Goal: Communication & Community: Participate in discussion

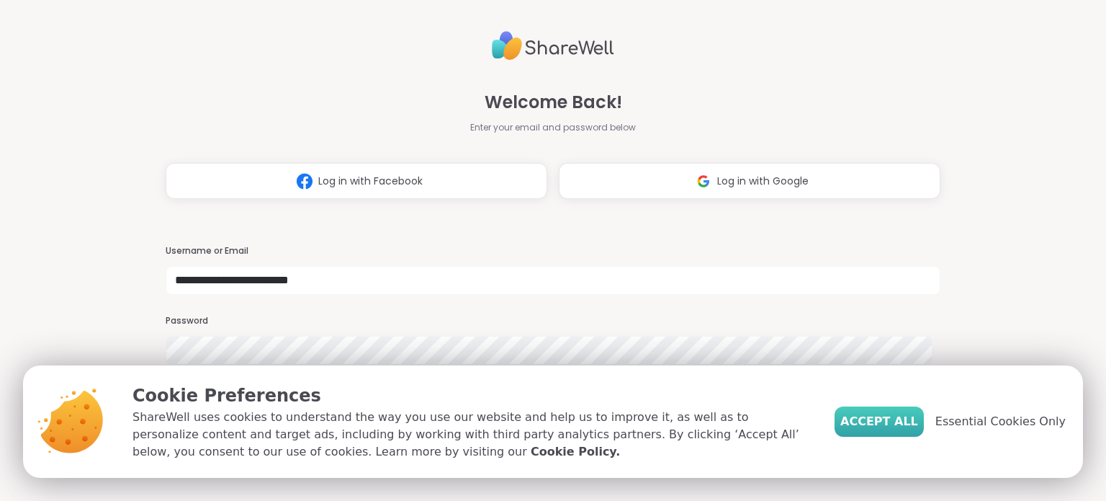
click at [903, 427] on span "Accept All" at bounding box center [880, 421] width 78 height 17
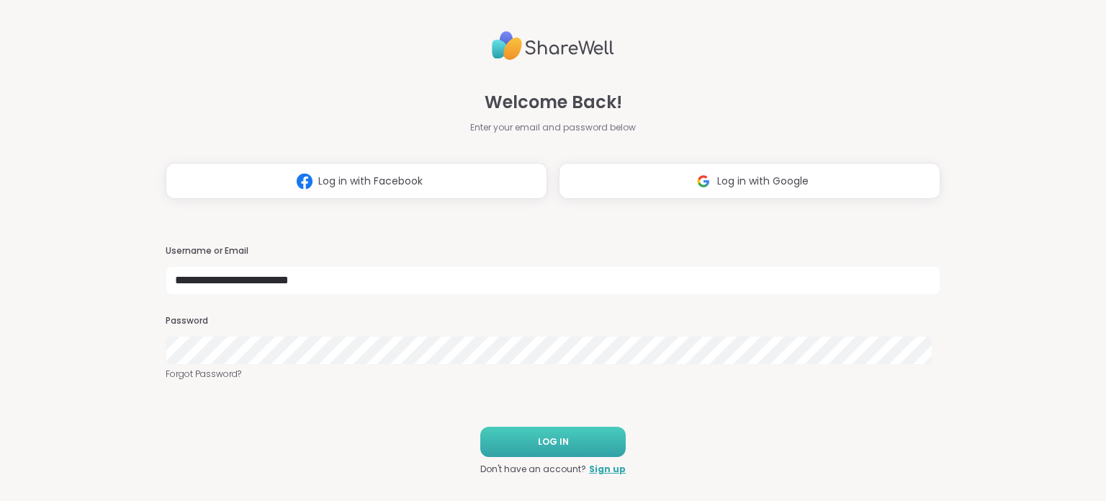
click at [540, 446] on span "LOG IN" at bounding box center [553, 441] width 31 height 13
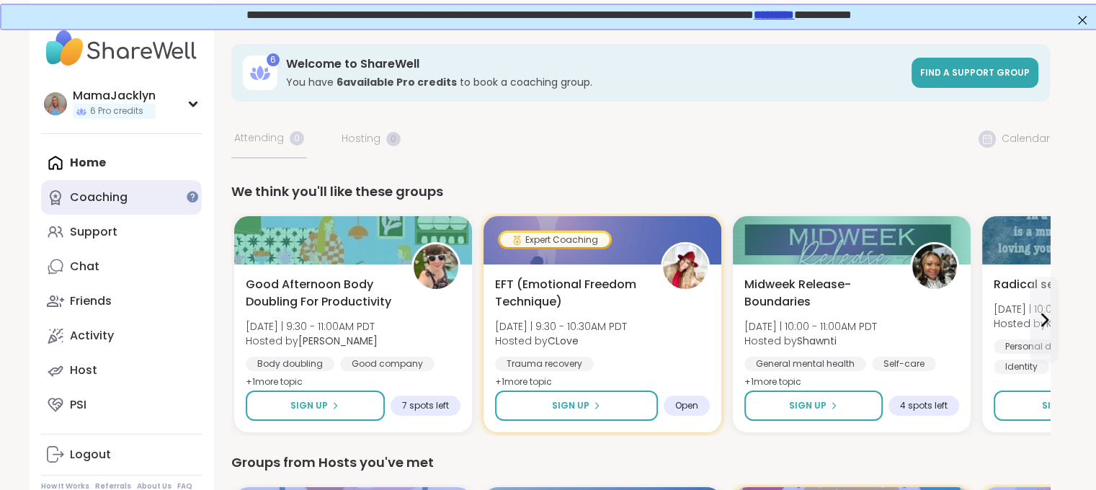
click at [125, 201] on div "Coaching" at bounding box center [99, 197] width 58 height 16
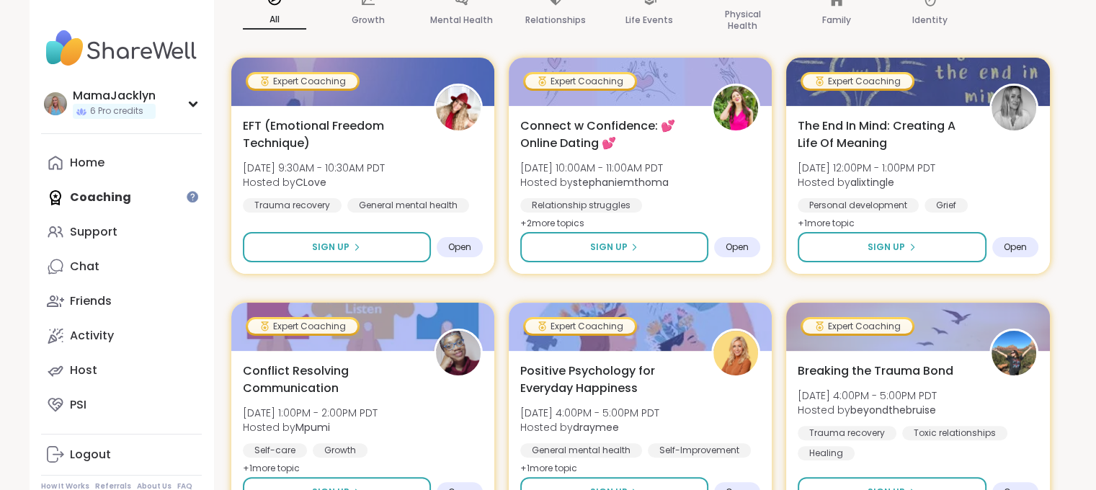
scroll to position [274, 0]
click at [92, 367] on div "Host" at bounding box center [83, 370] width 27 height 16
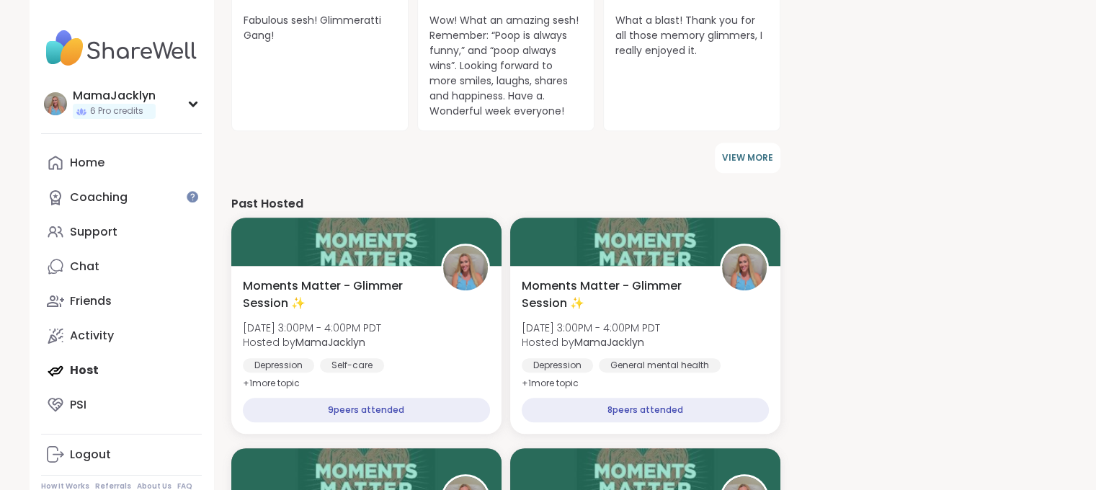
scroll to position [635, 0]
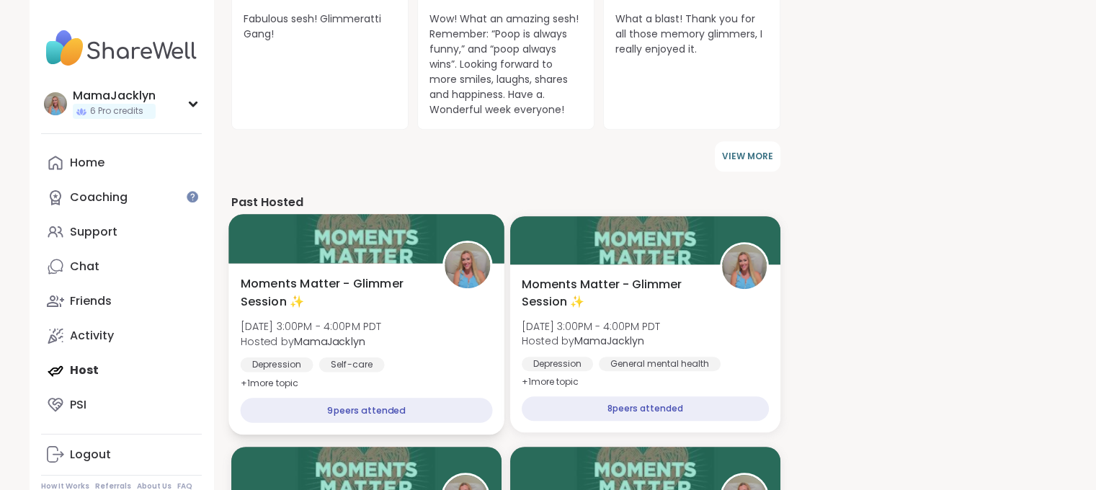
click at [430, 313] on div "Moments Matter - Glimmer Session ✨ [DATE] 3:00PM - 4:00PM PDT Hosted by MamaJac…" at bounding box center [366, 333] width 252 height 117
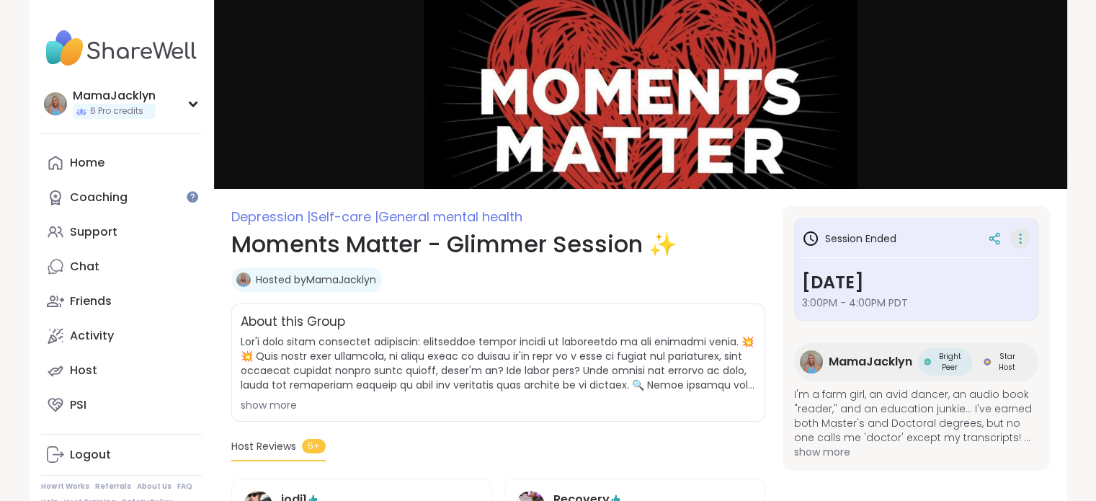
click at [1019, 241] on icon at bounding box center [1020, 238] width 14 height 20
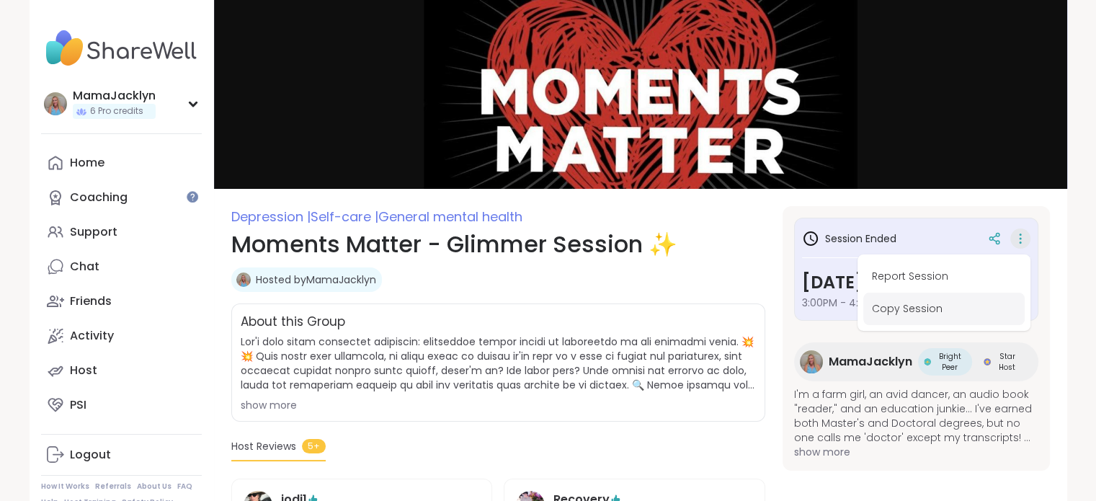
click at [926, 309] on button "Copy Session" at bounding box center [943, 308] width 161 height 32
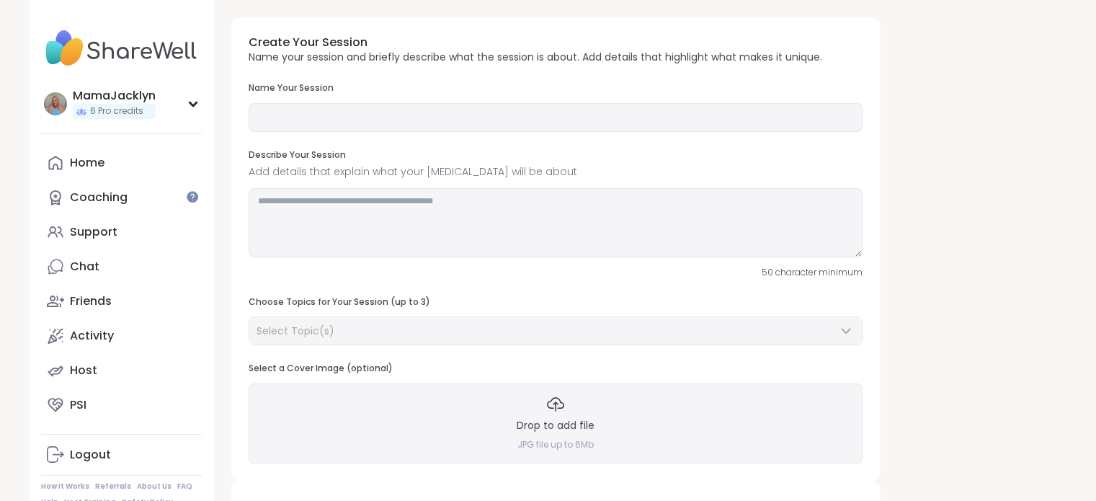
type input "**********"
type textarea "**********"
type input "*"
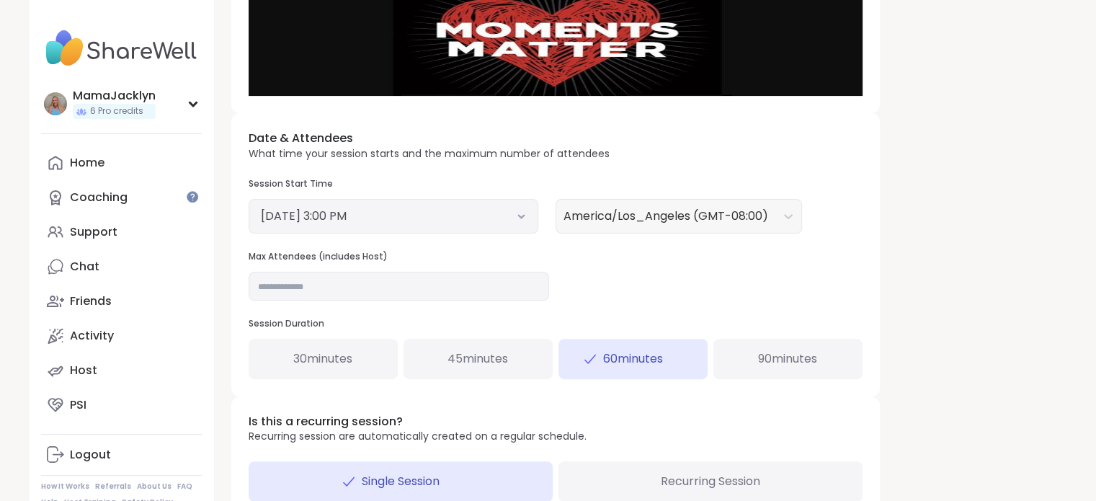
scroll to position [418, 0]
click at [493, 291] on input "*" at bounding box center [399, 285] width 300 height 29
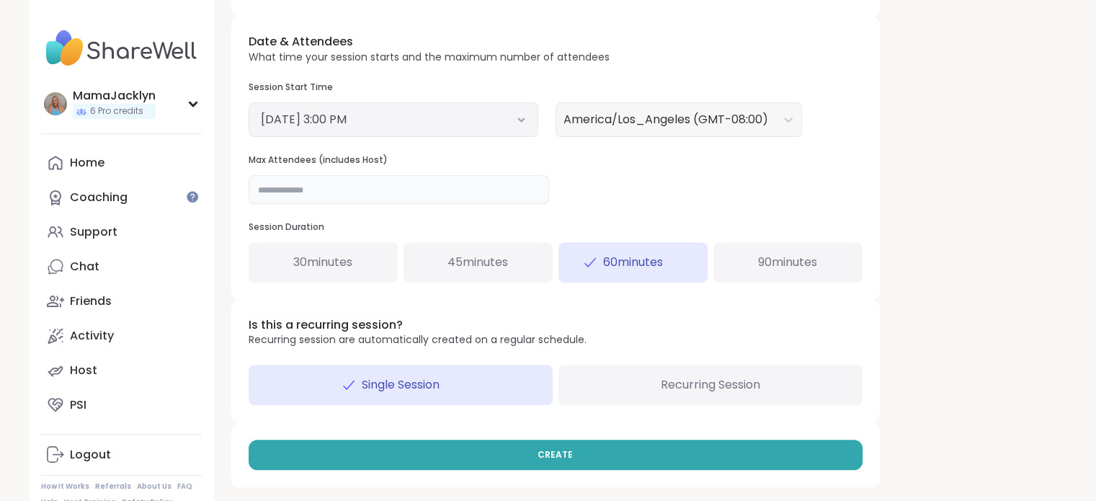
scroll to position [367, 0]
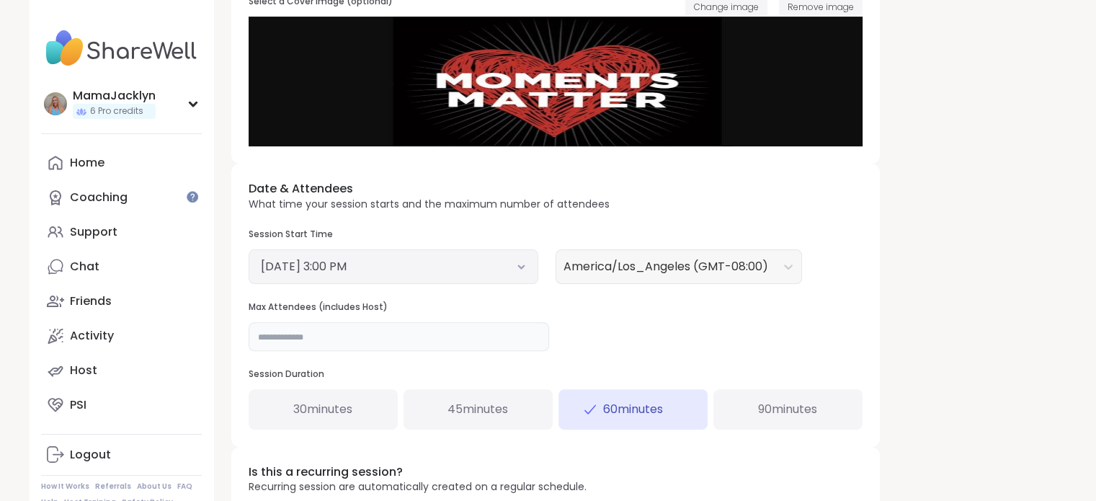
type input "**"
click at [444, 272] on button "August 27, 2025 3:00 PM" at bounding box center [393, 266] width 265 height 17
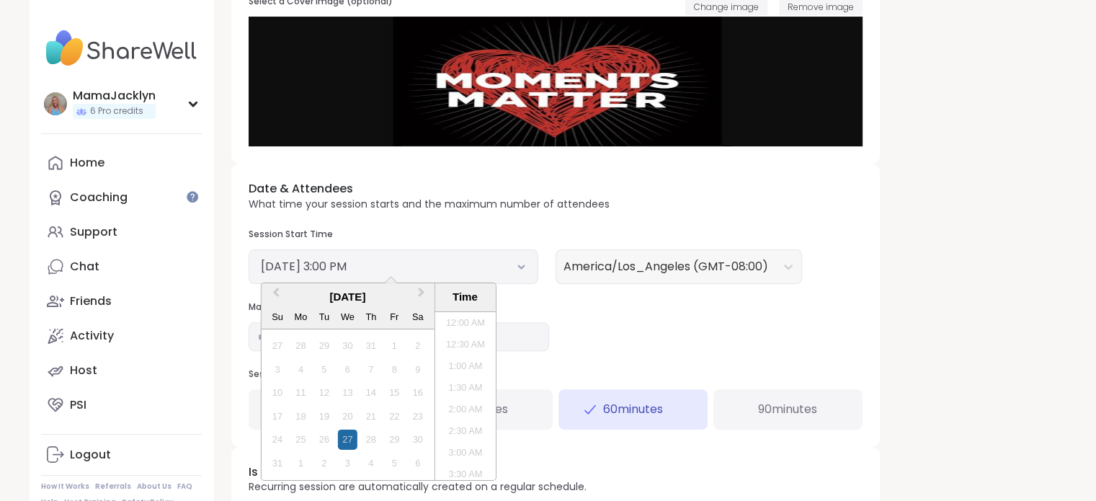
scroll to position [575, 0]
click at [421, 290] on span "Next Month" at bounding box center [421, 296] width 0 height 22
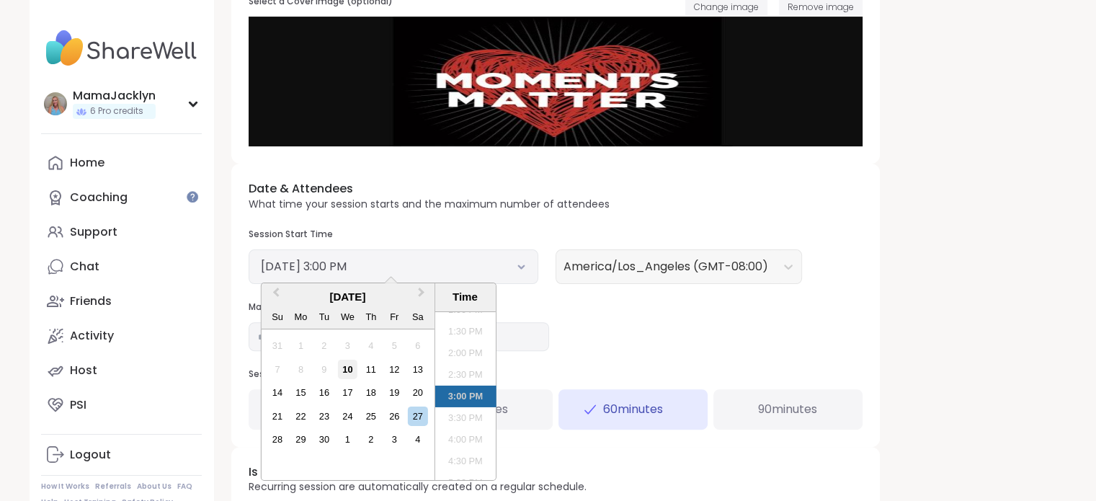
click at [351, 367] on div "10" at bounding box center [347, 368] width 19 height 19
click at [459, 398] on li "3:00 PM" at bounding box center [464, 396] width 61 height 22
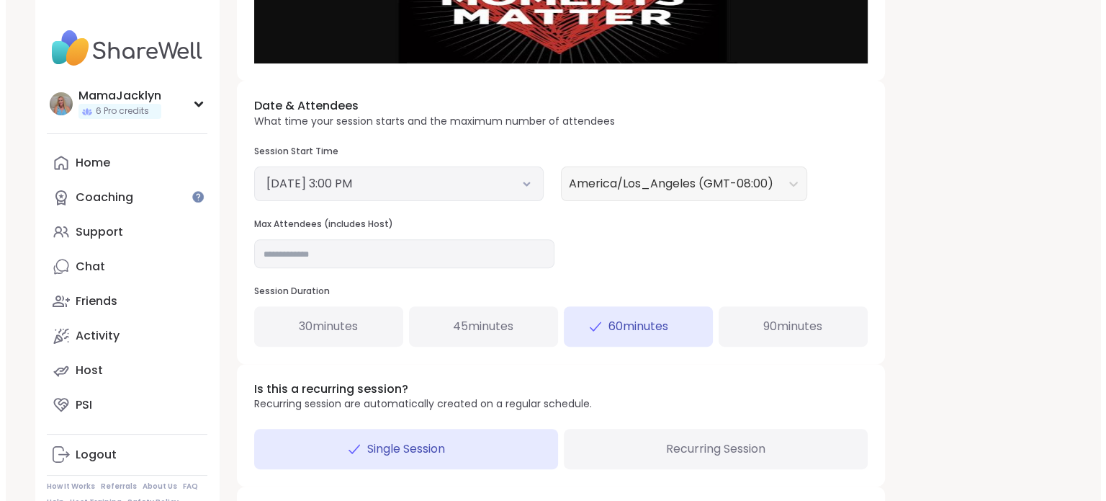
scroll to position [514, 0]
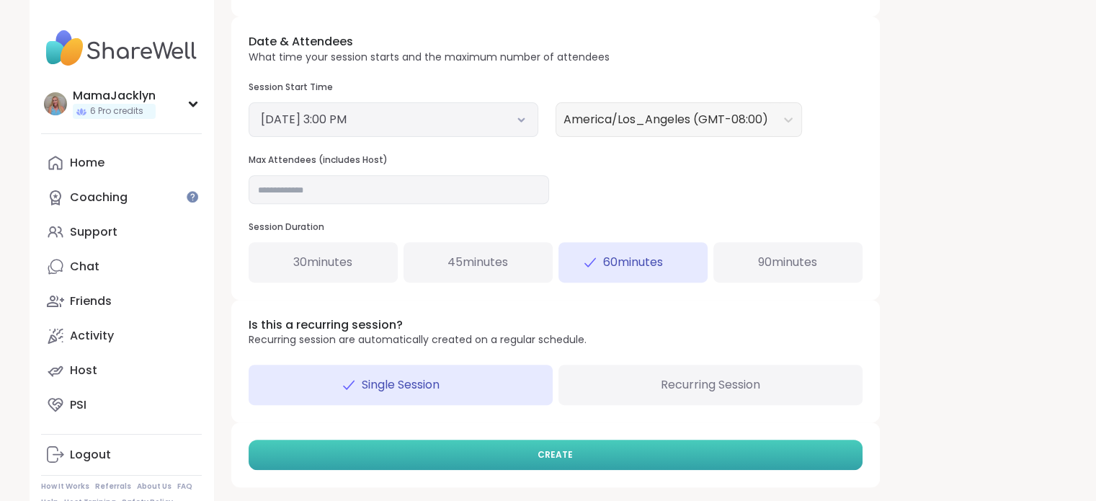
click at [558, 449] on span "CREATE" at bounding box center [554, 454] width 35 height 13
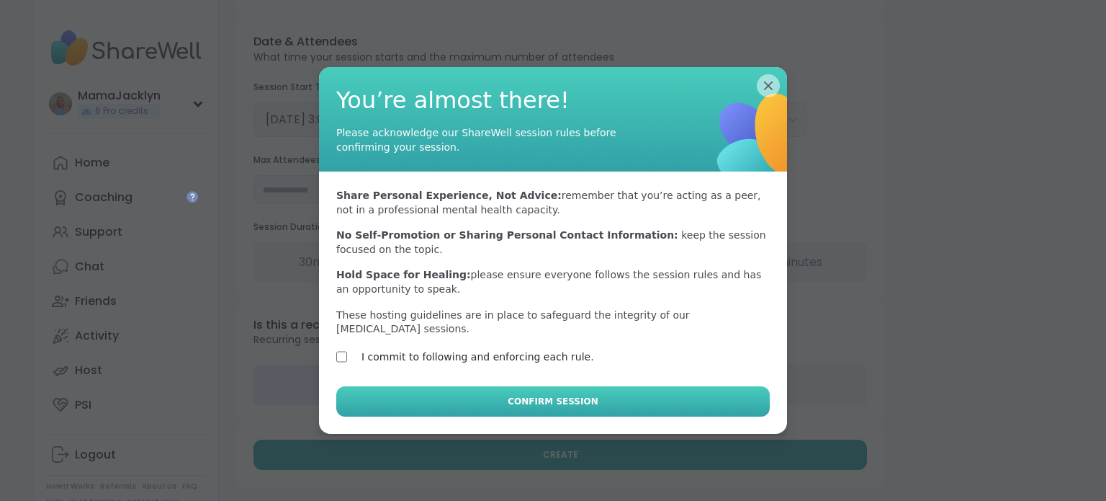
click at [445, 386] on button "Confirm Session" at bounding box center [553, 401] width 434 height 30
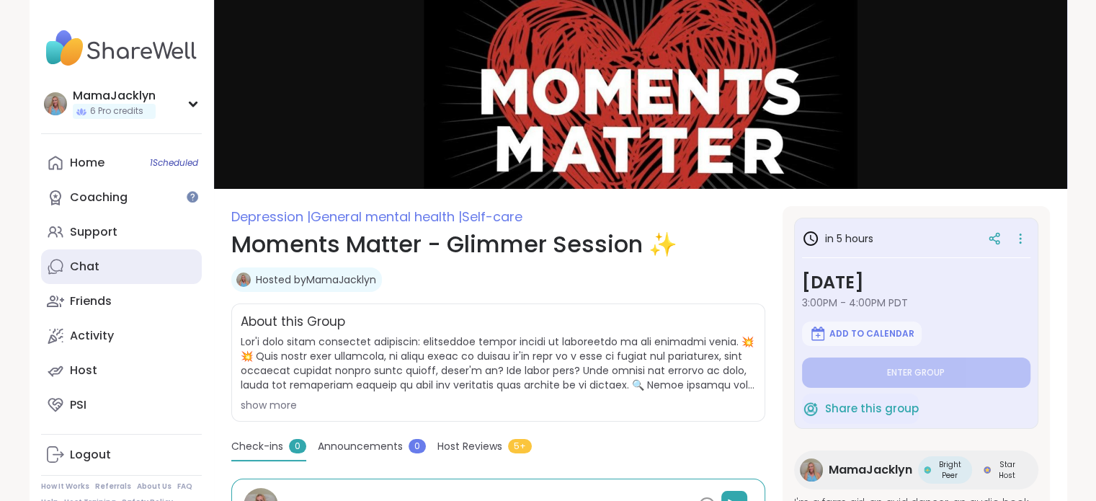
click at [75, 264] on div "Chat" at bounding box center [85, 267] width 30 height 16
type textarea "*"
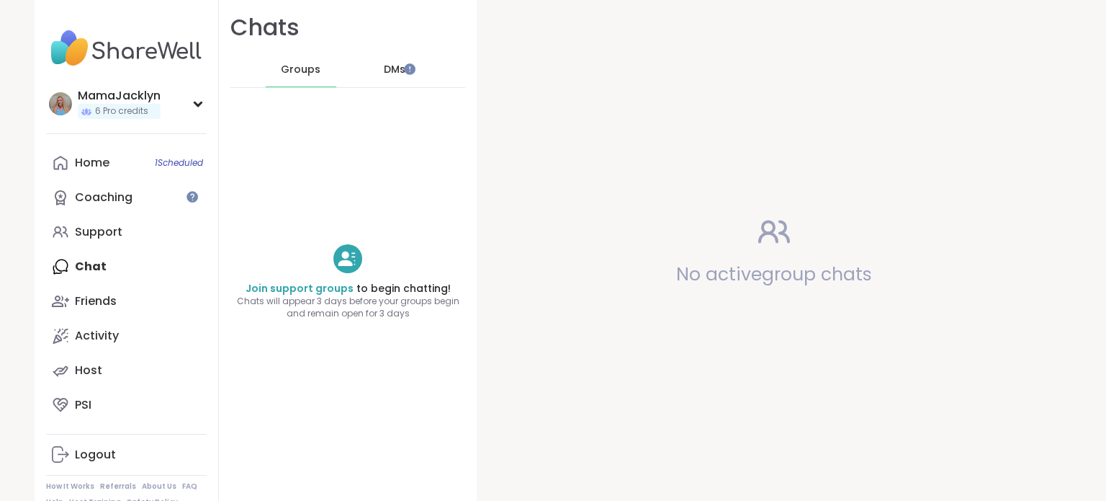
click at [384, 71] on span "DMs" at bounding box center [395, 70] width 22 height 14
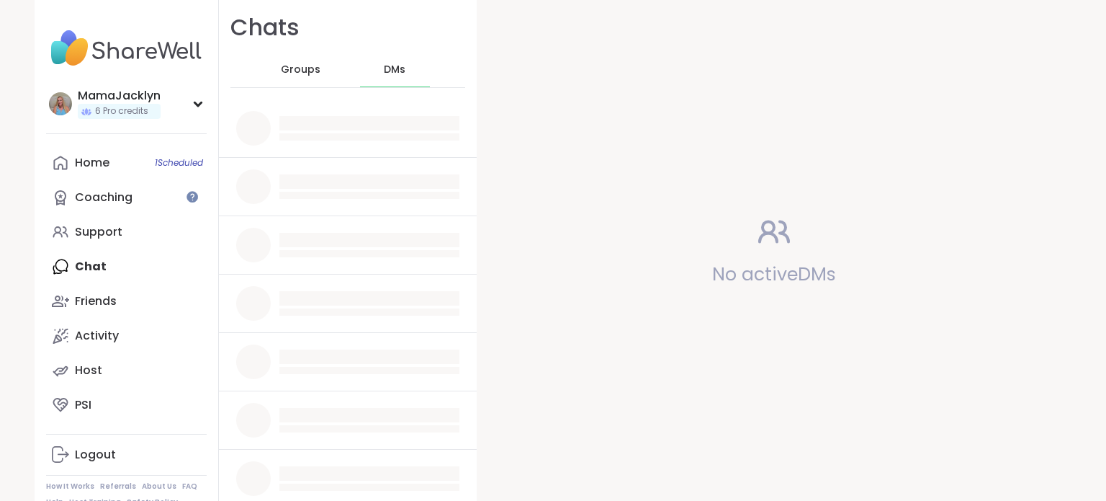
click at [384, 68] on span "DMs" at bounding box center [395, 70] width 22 height 14
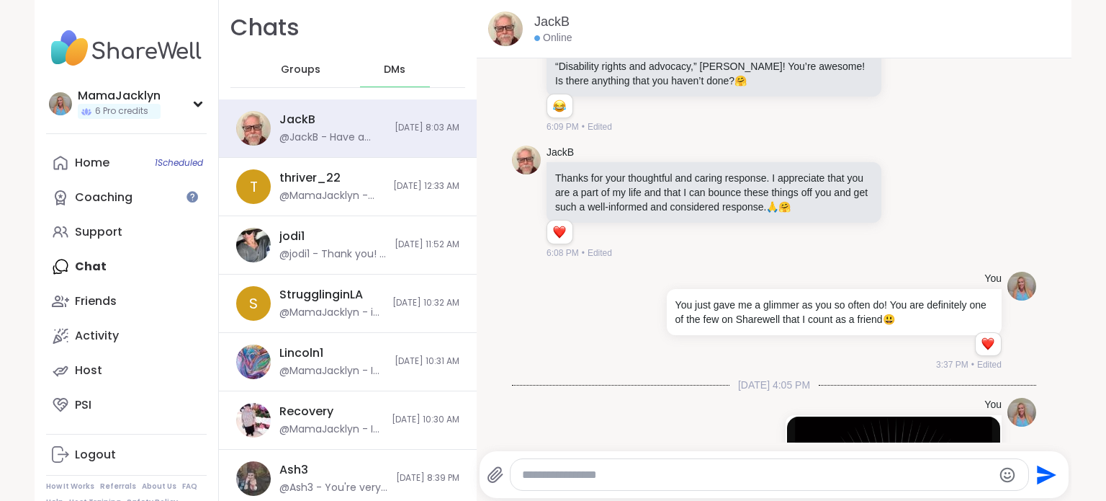
scroll to position [11949, 0]
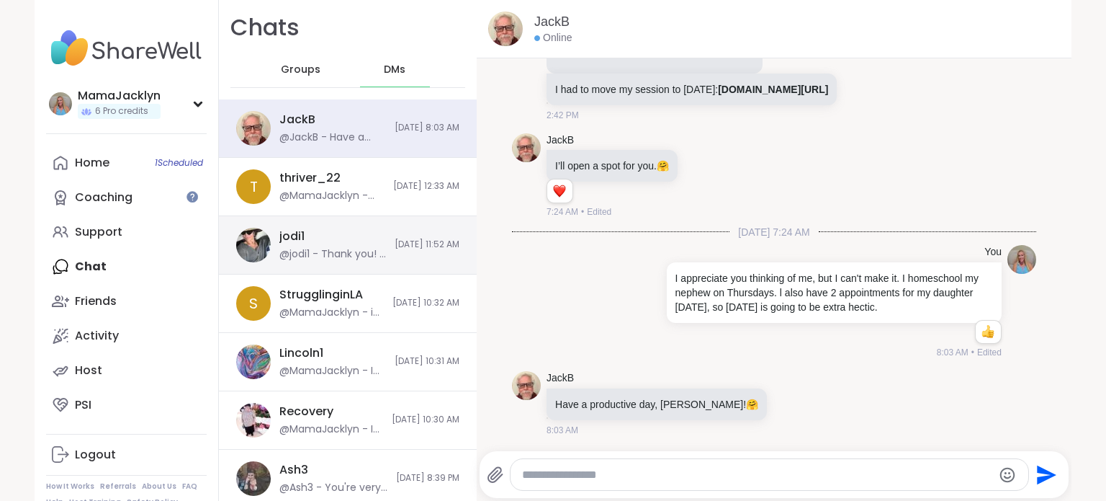
click at [331, 251] on div "@jodi1 - Thank you! I also sent to Aelic" at bounding box center [332, 254] width 107 height 14
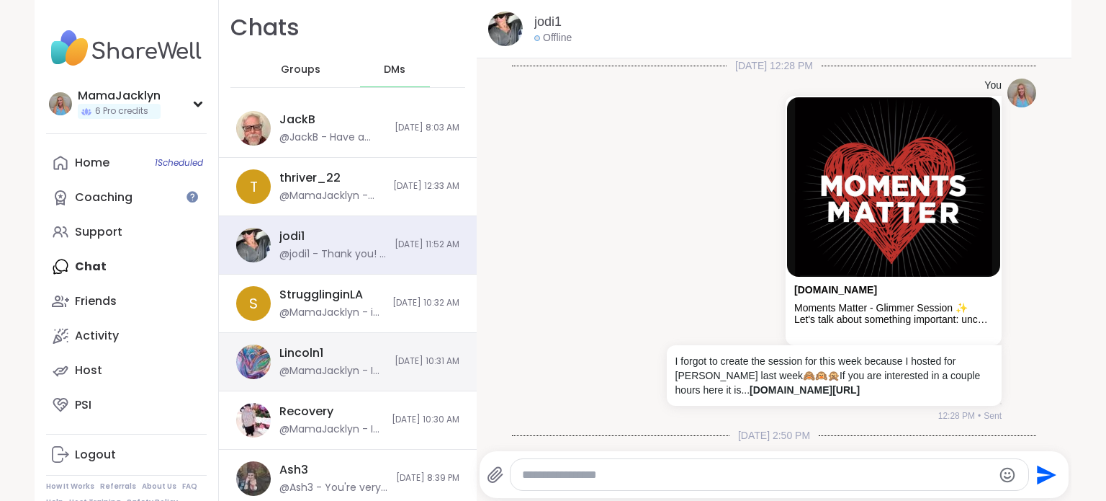
scroll to position [1506, 0]
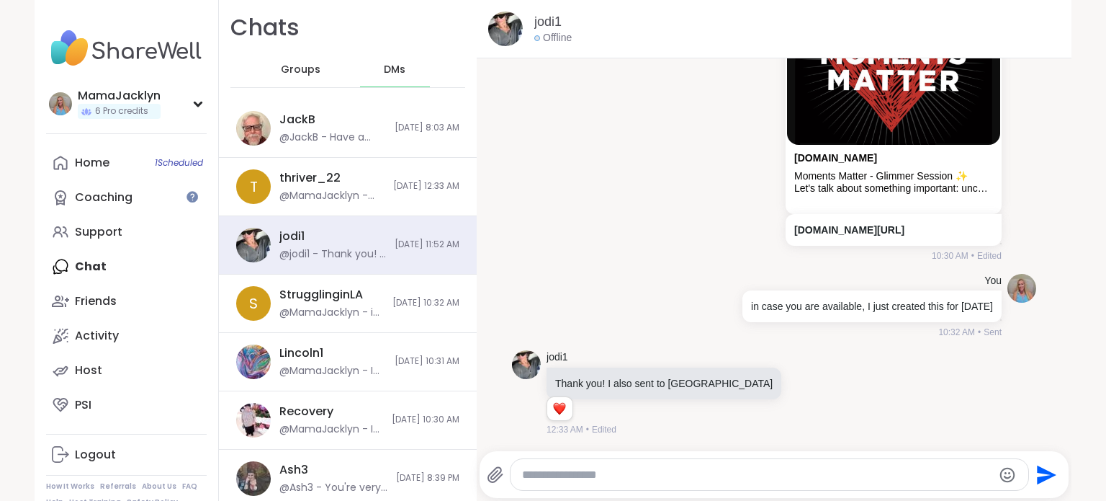
click at [538, 470] on textarea "Type your message" at bounding box center [757, 474] width 470 height 14
type textarea "*"
paste textarea "**********"
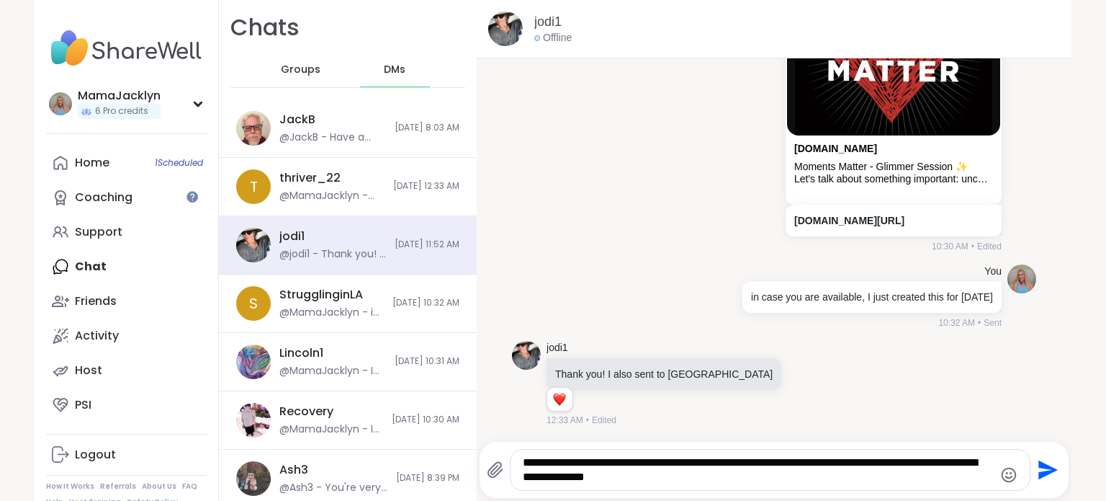
click at [535, 467] on textarea "**********" at bounding box center [758, 469] width 470 height 29
click at [516, 462] on div "**********" at bounding box center [770, 469] width 519 height 40
click at [523, 463] on textarea "**********" at bounding box center [758, 469] width 470 height 29
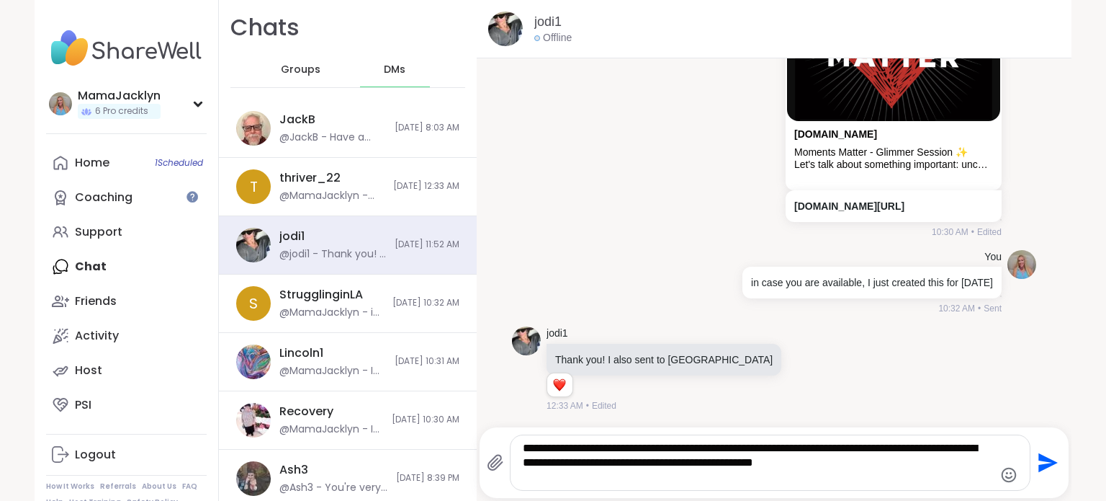
type textarea "**********"
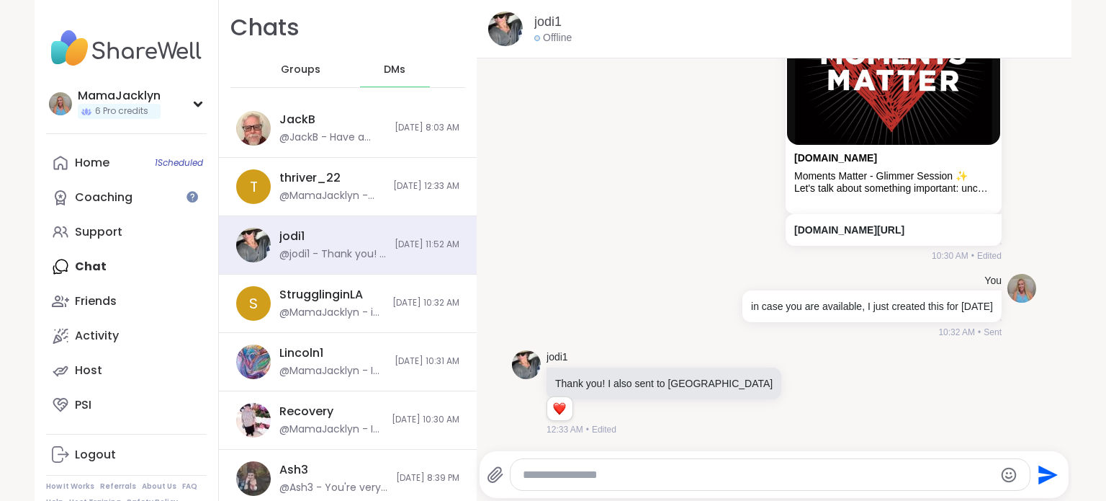
scroll to position [1626, 0]
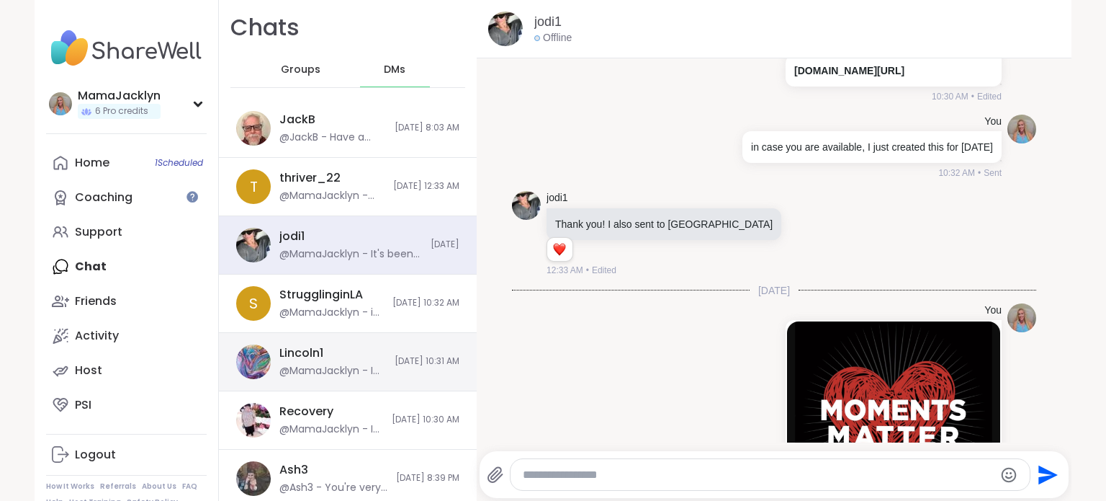
click at [308, 350] on div "Lincoln1" at bounding box center [301, 353] width 44 height 16
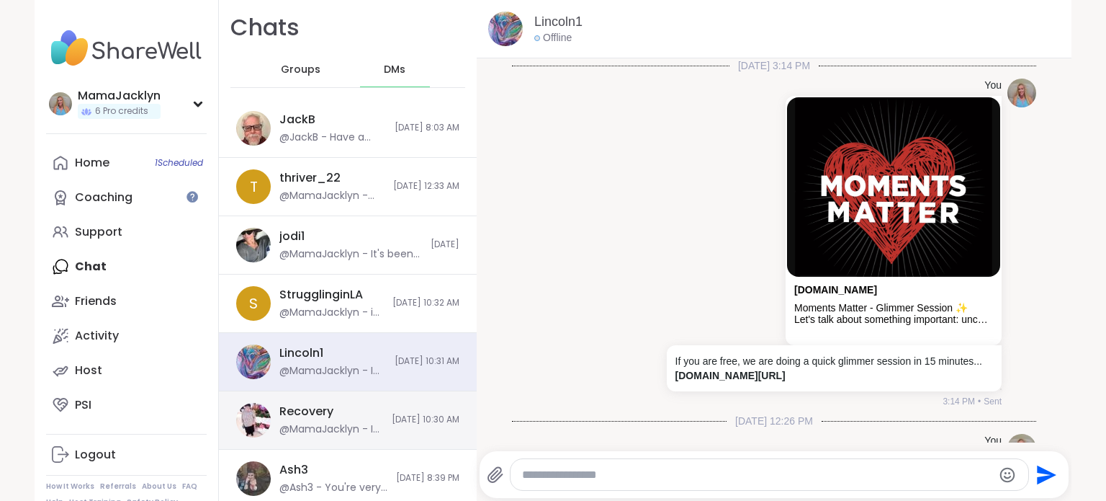
scroll to position [1184, 0]
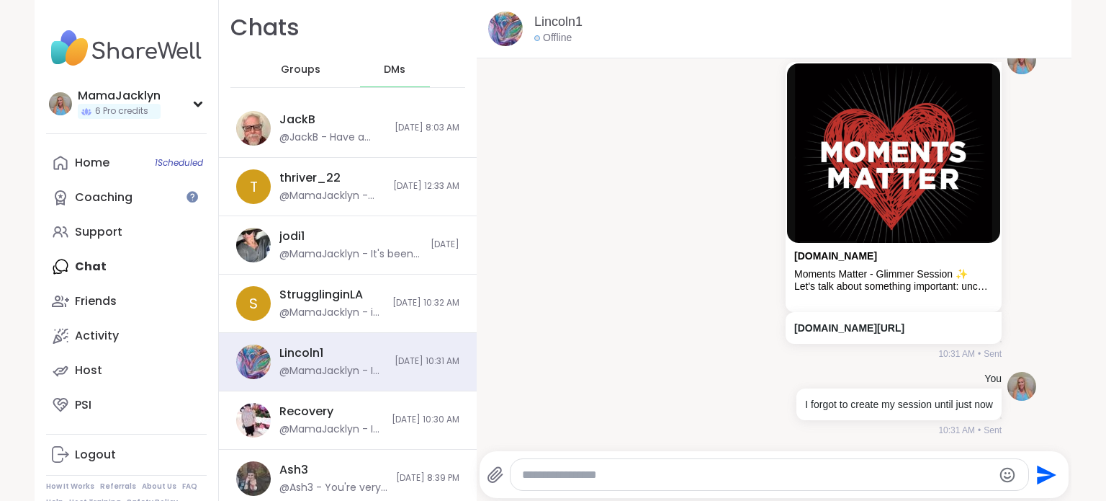
click at [565, 486] on div at bounding box center [770, 474] width 518 height 31
click at [566, 484] on div at bounding box center [770, 474] width 518 height 31
click at [562, 479] on textarea "Type your message" at bounding box center [757, 474] width 470 height 14
paste textarea "**********"
type textarea "**********"
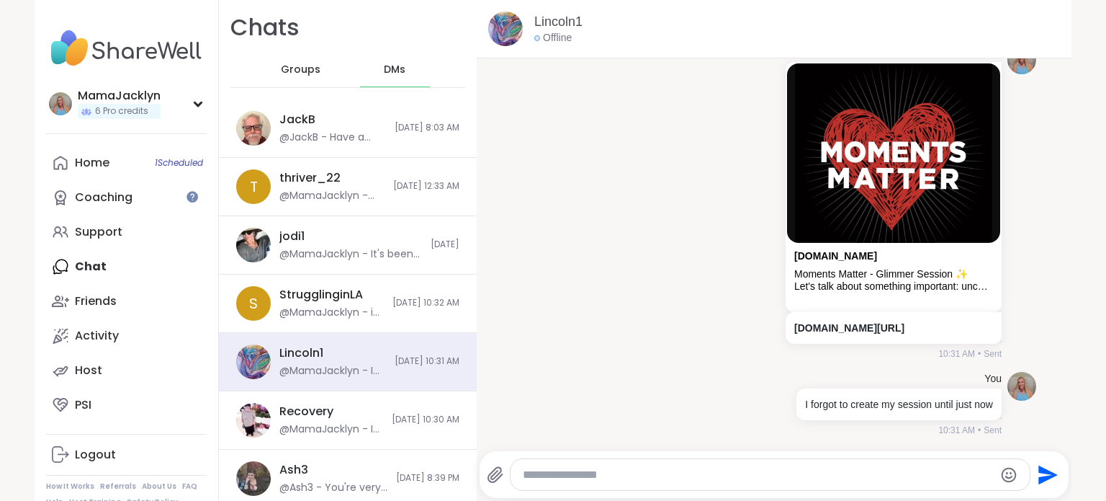
scroll to position [1304, 0]
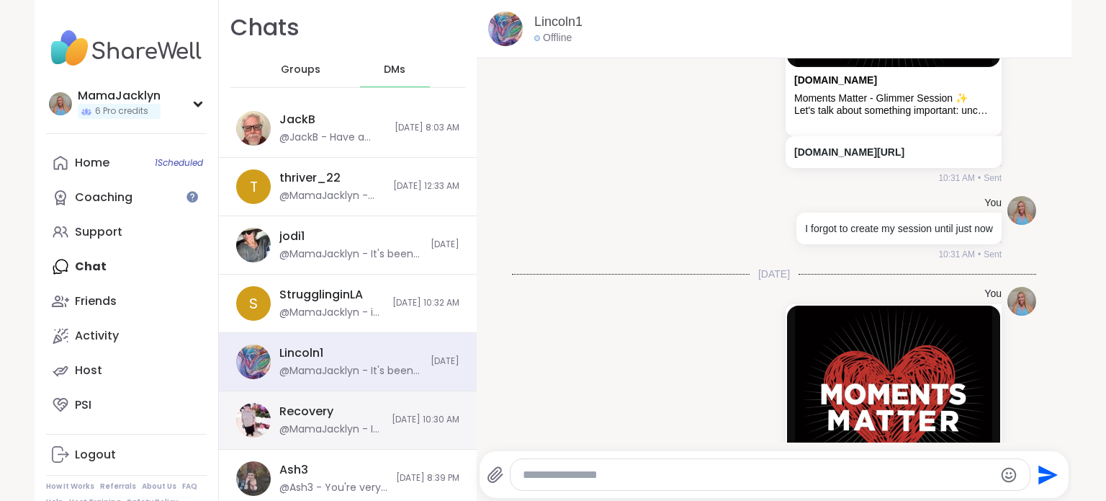
click at [347, 419] on div "Recovery @MamaJacklyn - I wasn't sure that I could do it, but I can do it. Than…" at bounding box center [331, 419] width 104 height 33
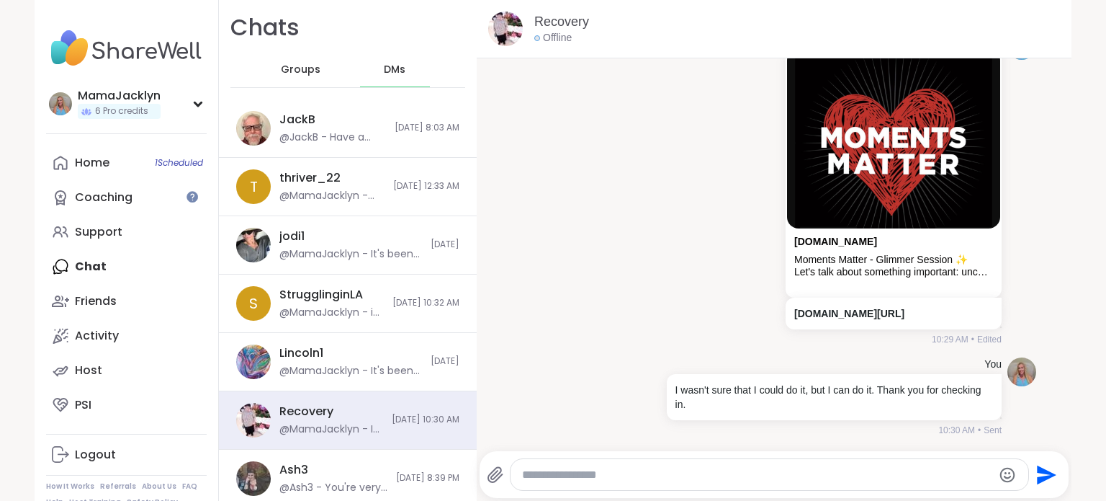
scroll to position [4114, 0]
click at [581, 473] on textarea "Type your message" at bounding box center [757, 474] width 470 height 14
paste textarea "**********"
type textarea "**********"
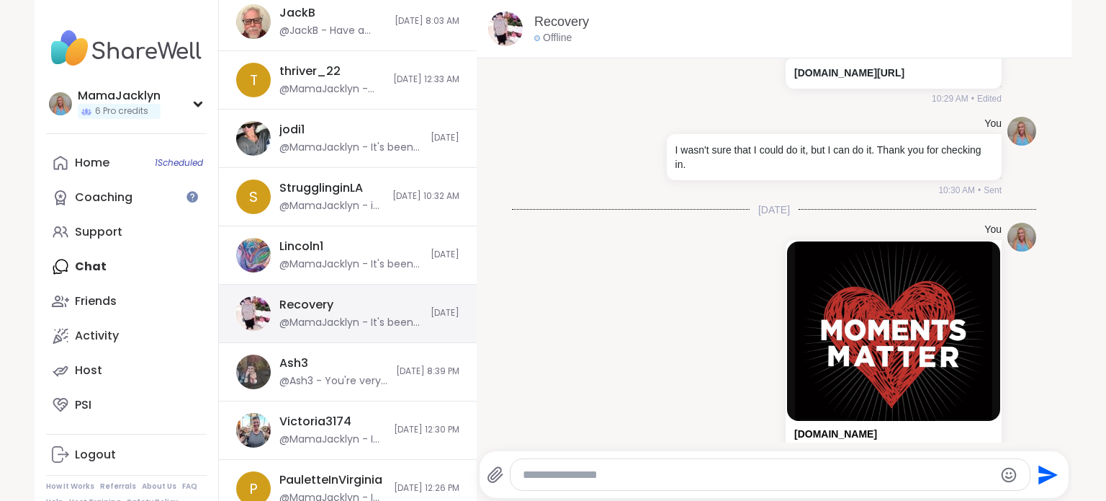
scroll to position [111, 0]
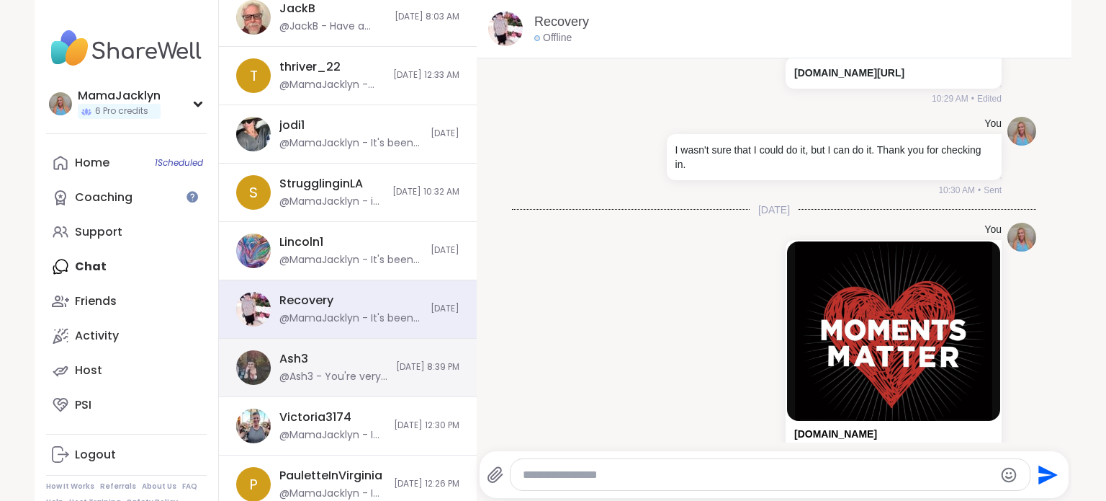
click at [344, 359] on div "Ash3 @Ash3 - You're very sweet for thinking of me - I really appreciate it! I r…" at bounding box center [333, 367] width 108 height 33
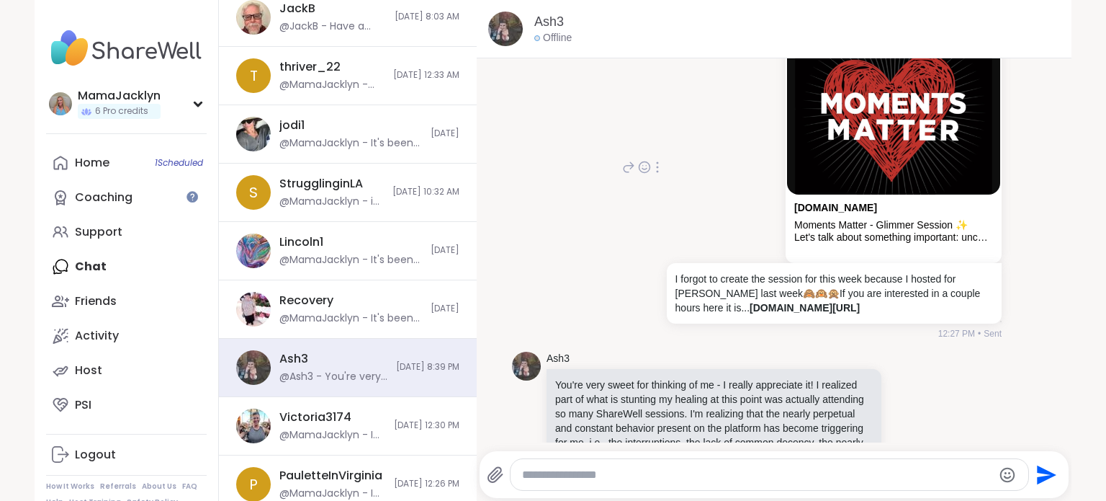
scroll to position [630, 0]
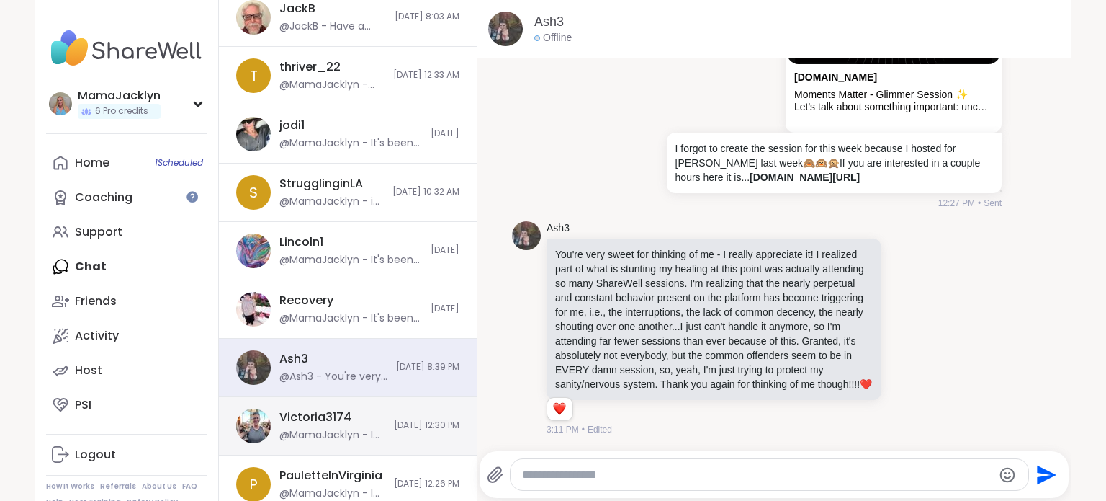
click at [328, 426] on div "Victoria3174 @MamaJacklyn - I forgot to create the session for this week becaus…" at bounding box center [332, 425] width 106 height 33
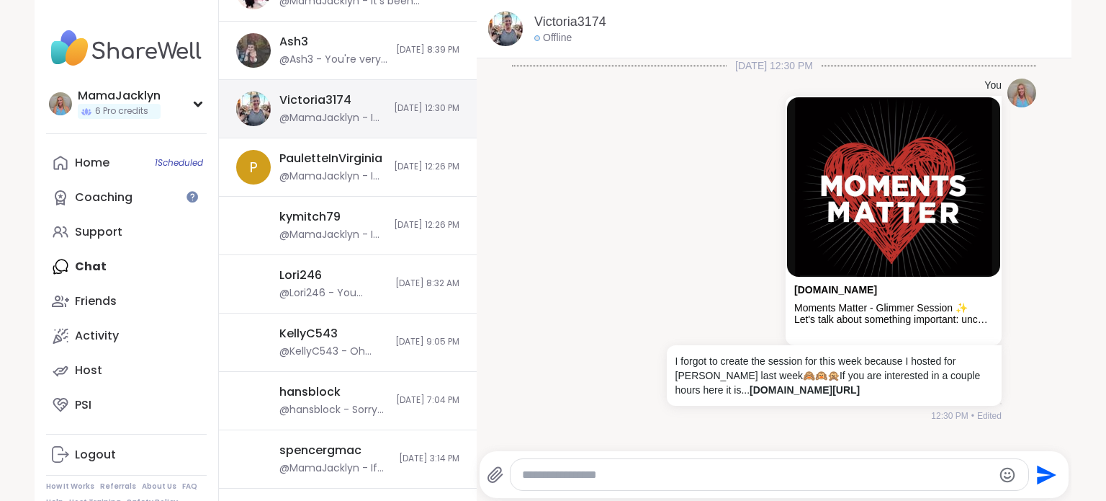
scroll to position [429, 0]
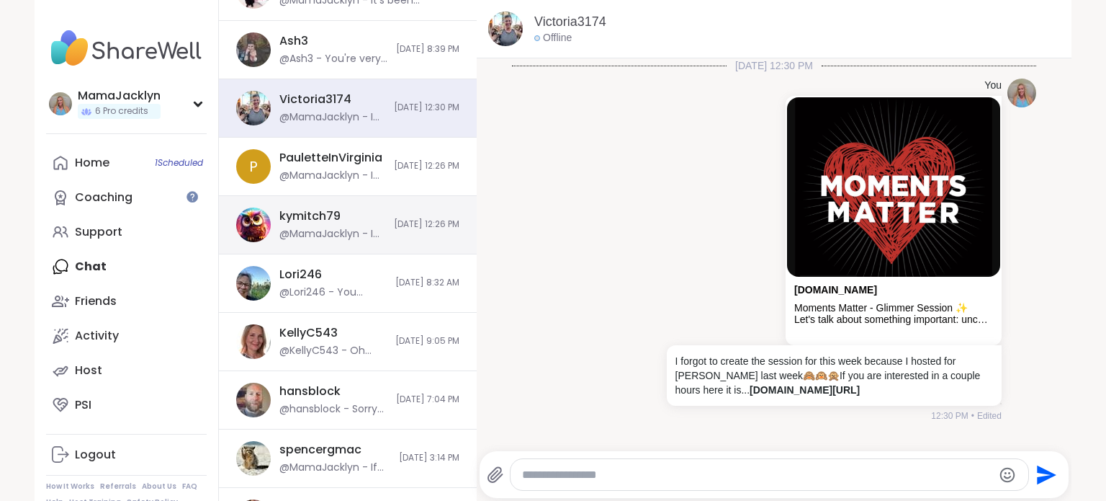
click at [394, 223] on span "4/23/2025, 12:26 PM" at bounding box center [427, 224] width 66 height 12
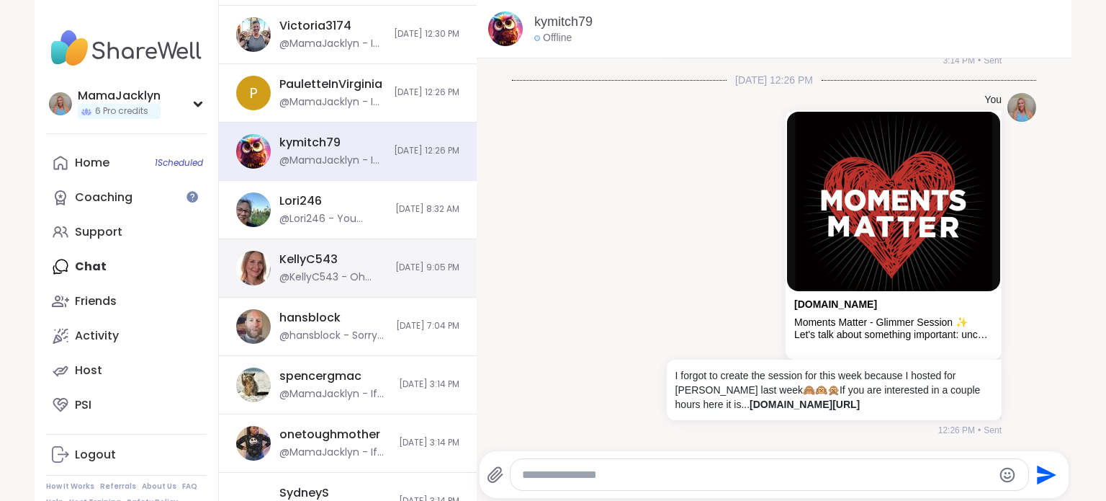
scroll to position [504, 0]
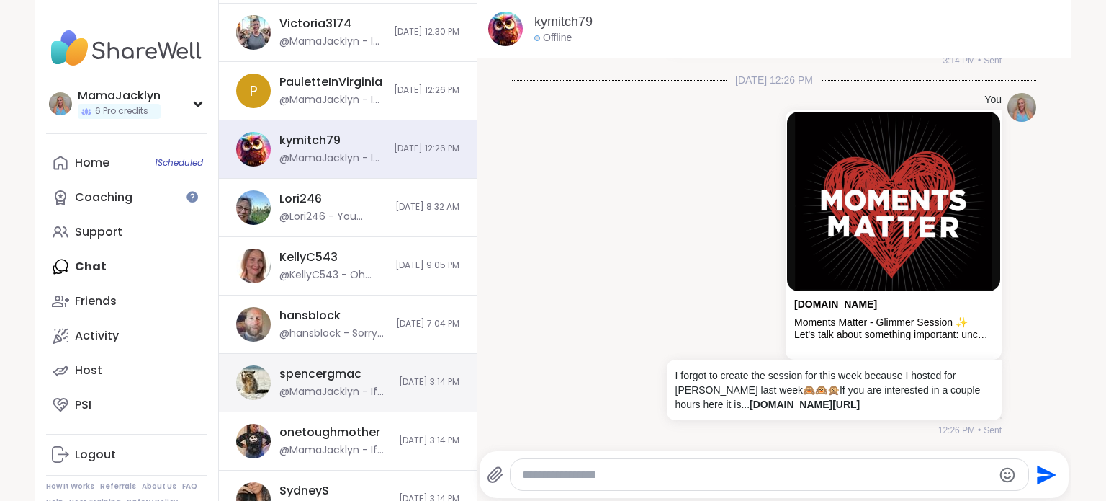
click at [346, 374] on div "spencergmac" at bounding box center [320, 374] width 82 height 16
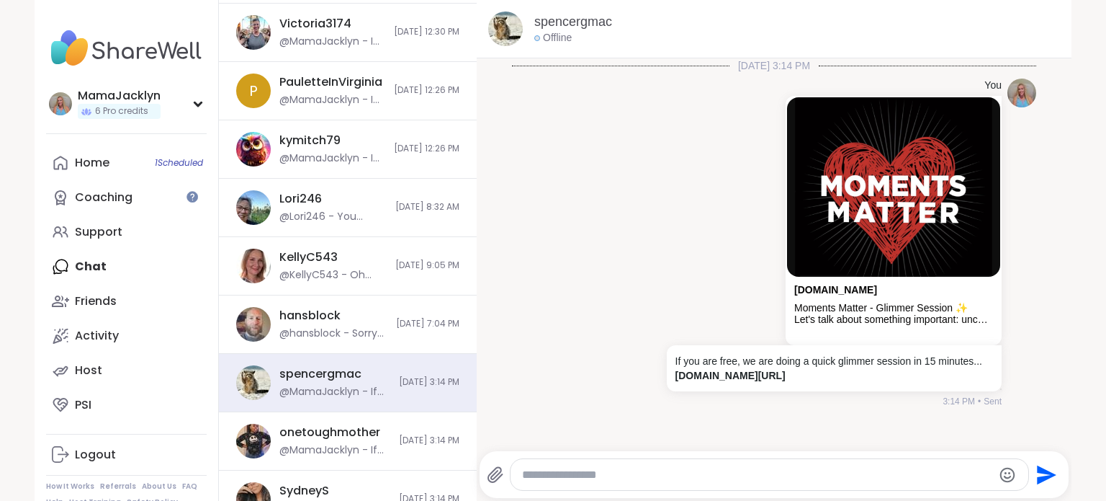
click at [559, 474] on textarea "Type your message" at bounding box center [757, 474] width 470 height 14
paste textarea "**********"
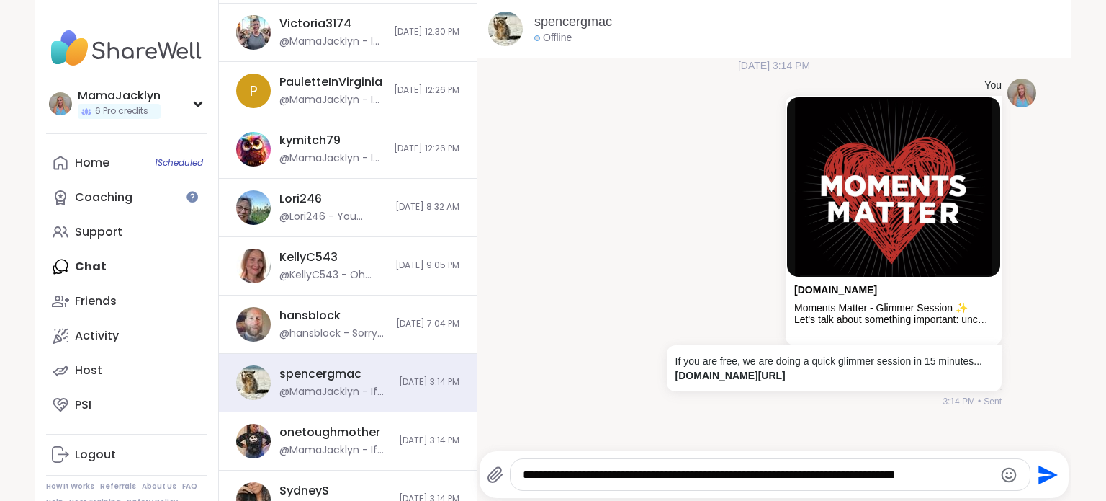
scroll to position [0, 0]
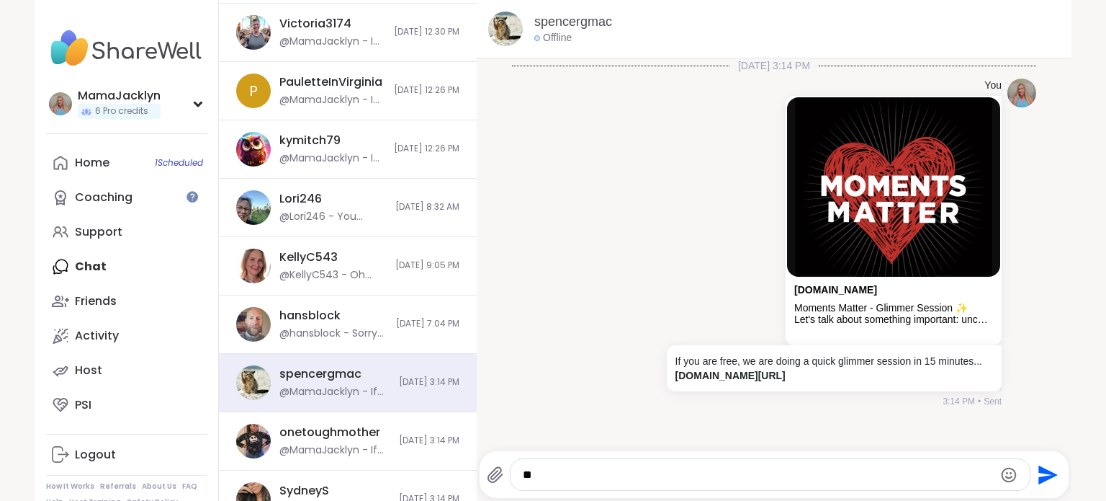
type textarea "*"
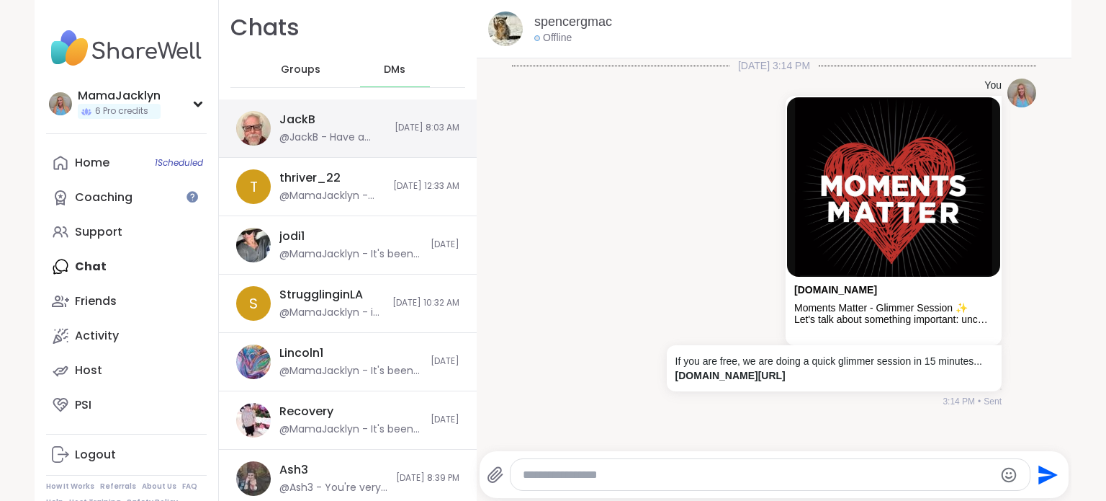
click at [309, 127] on div "JackB @JackB - Have a productive day, Jacklyn! 🤗" at bounding box center [332, 128] width 107 height 33
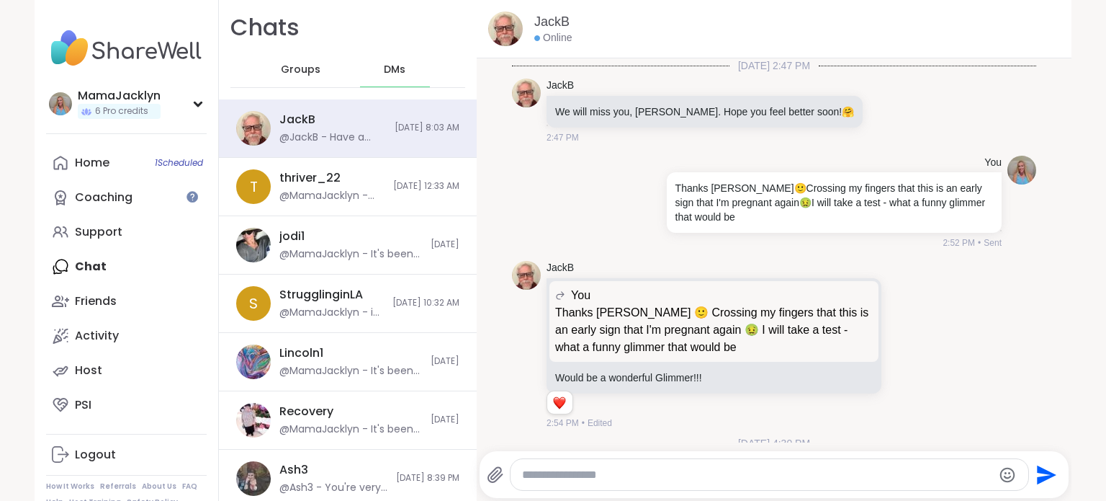
scroll to position [11949, 0]
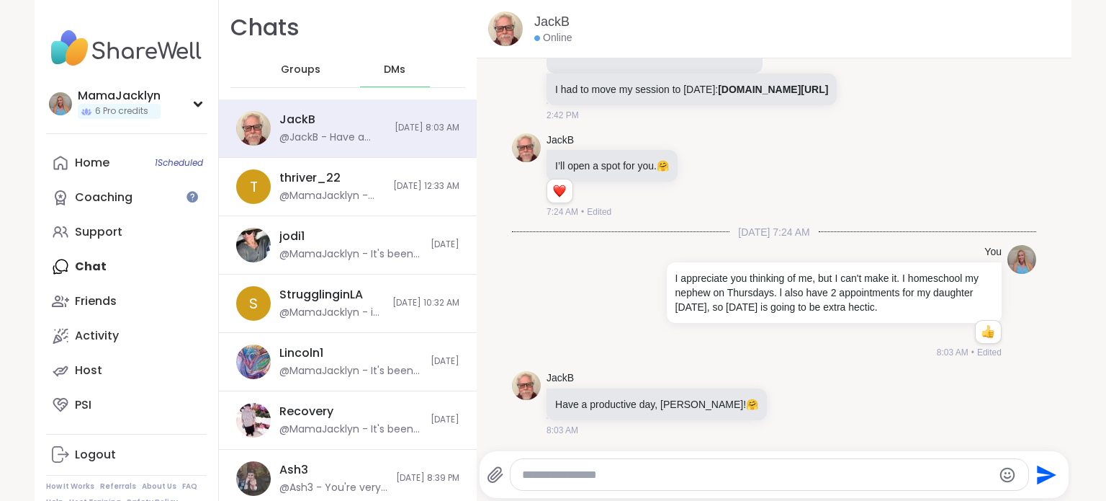
click at [589, 467] on textarea "Type your message" at bounding box center [757, 474] width 470 height 14
paste textarea "**********"
type textarea "**********"
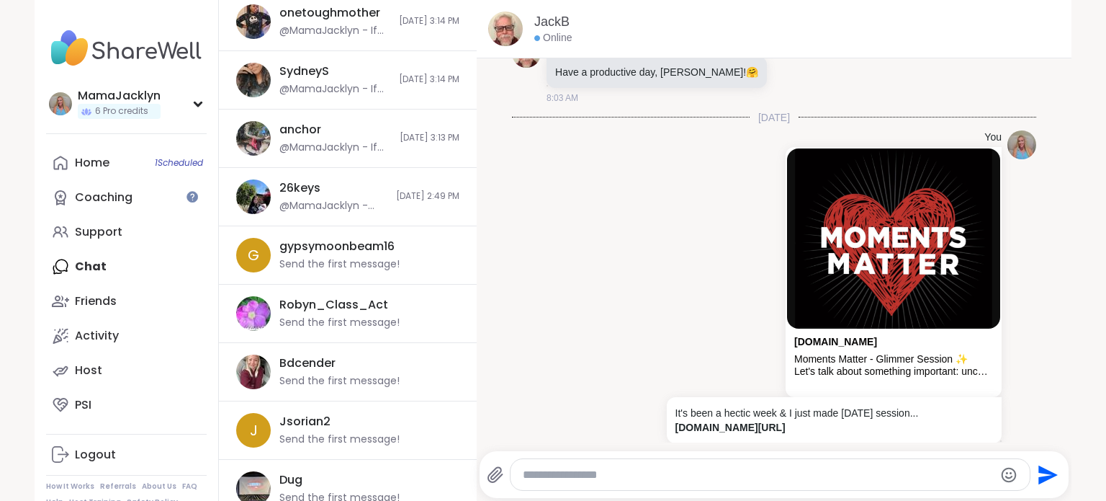
scroll to position [930, 0]
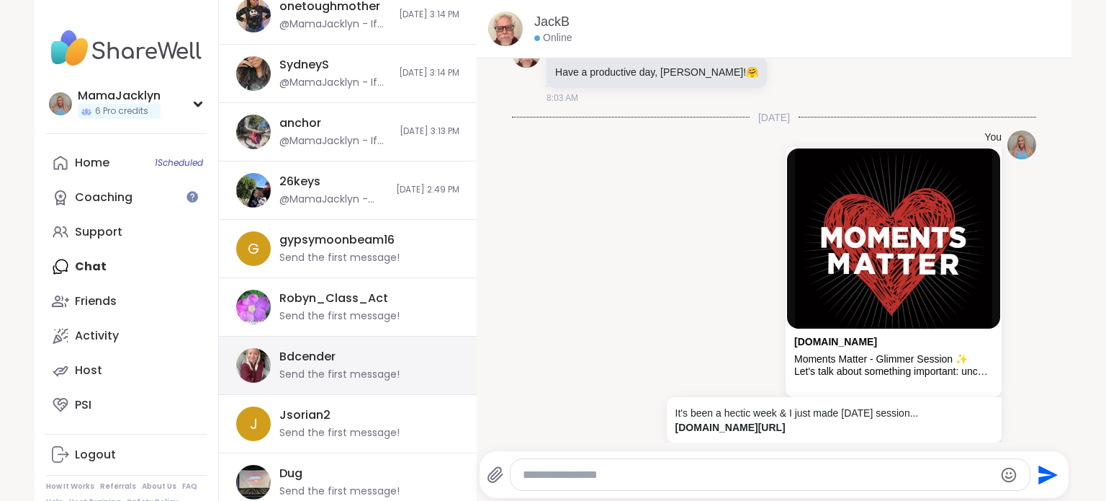
click at [319, 364] on div "Bdcender Send the first message!" at bounding box center [364, 365] width 171 height 33
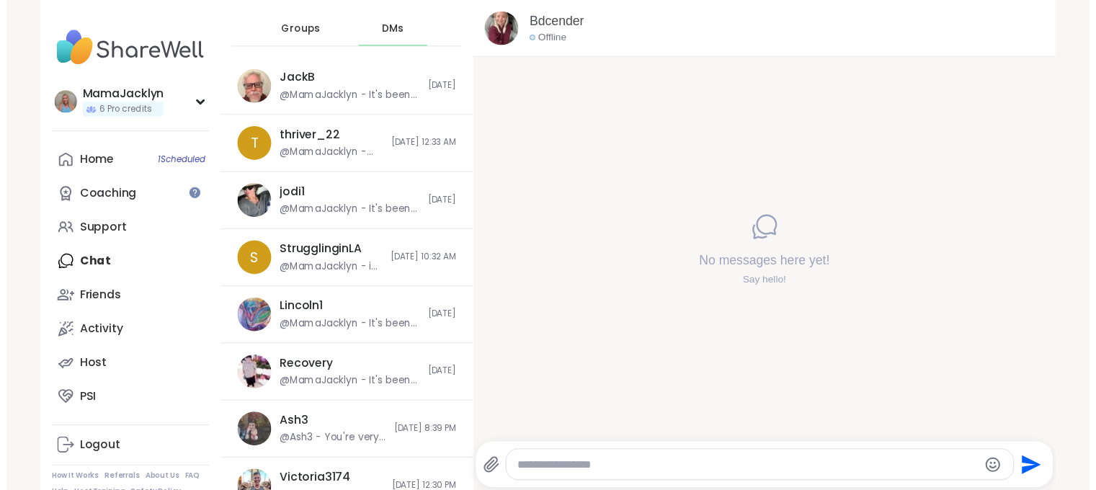
scroll to position [0, 0]
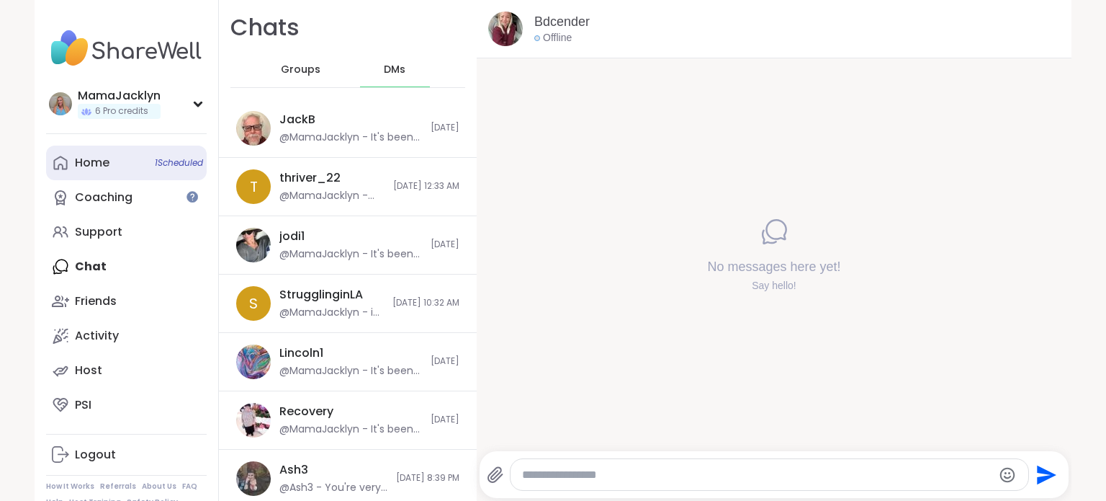
click at [75, 164] on div "Home 1 Scheduled" at bounding box center [92, 163] width 35 height 16
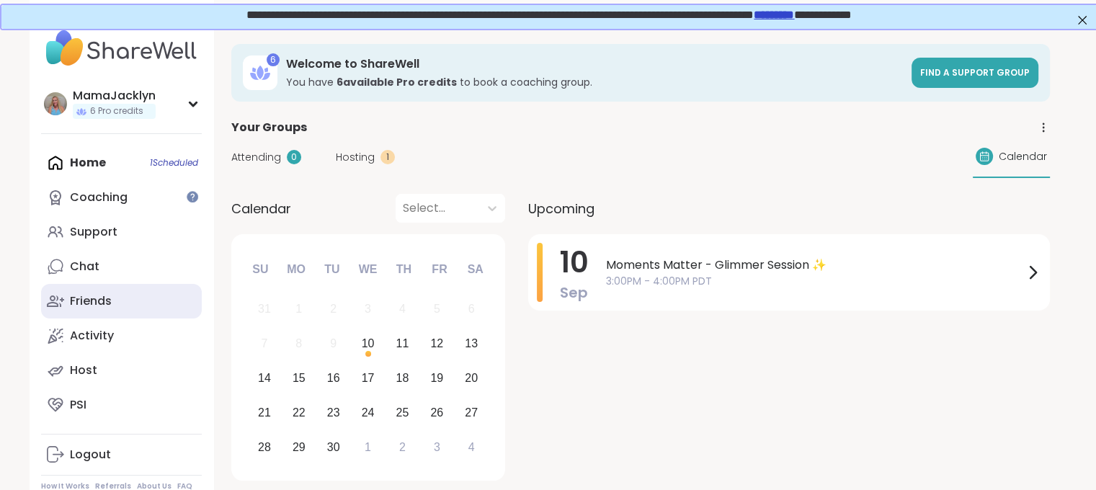
click at [98, 305] on div "Friends" at bounding box center [91, 301] width 42 height 16
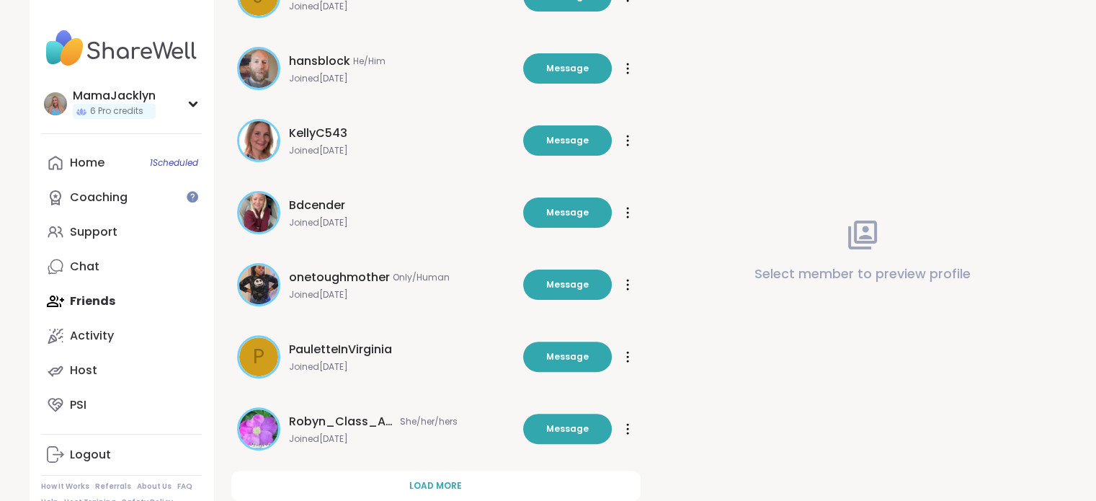
scroll to position [424, 0]
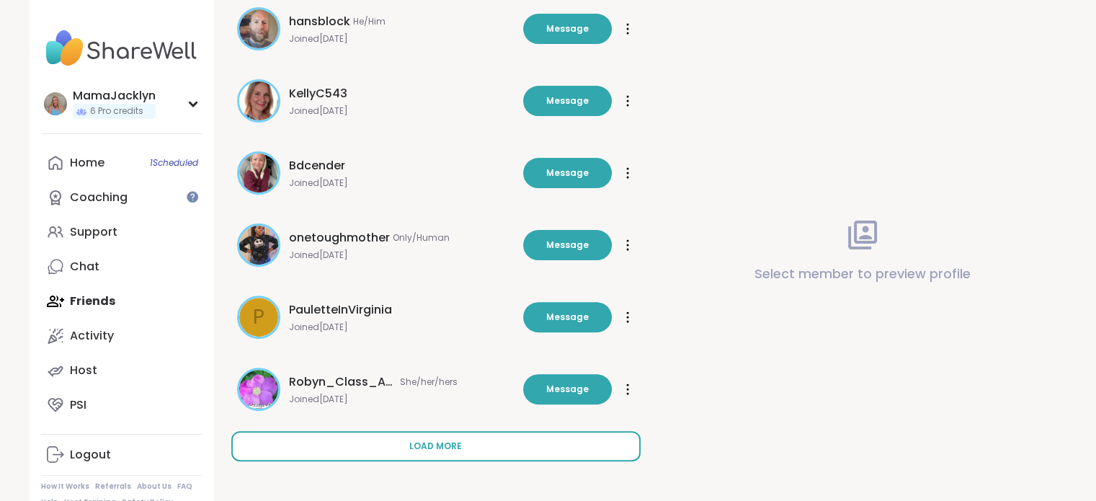
click at [435, 453] on button "Load more" at bounding box center [435, 446] width 409 height 30
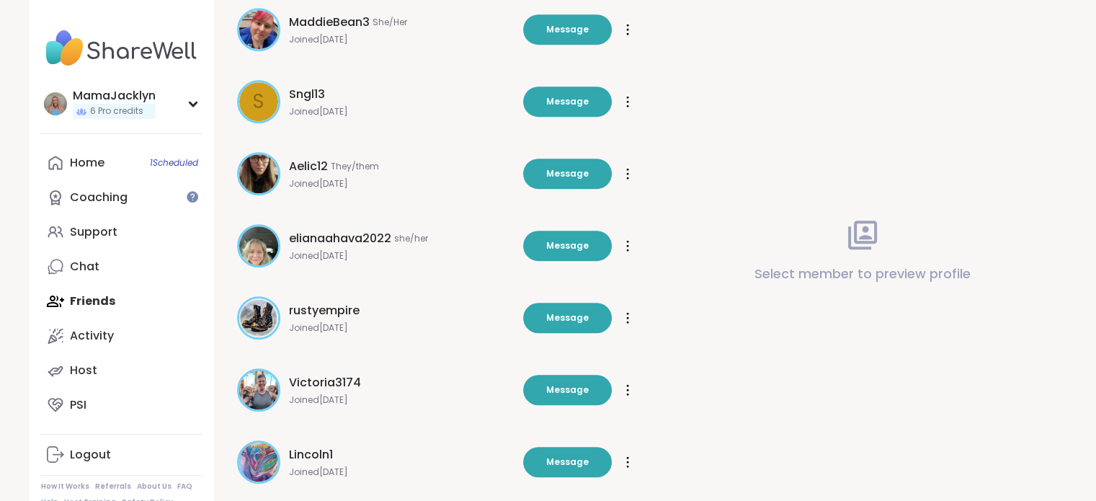
scroll to position [939, 0]
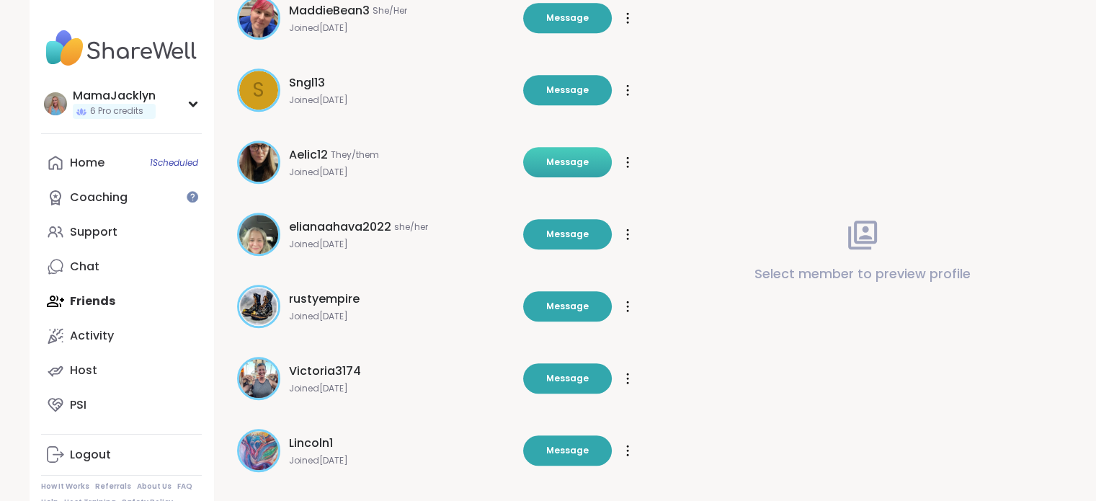
click at [568, 158] on span "Message" at bounding box center [567, 162] width 42 height 13
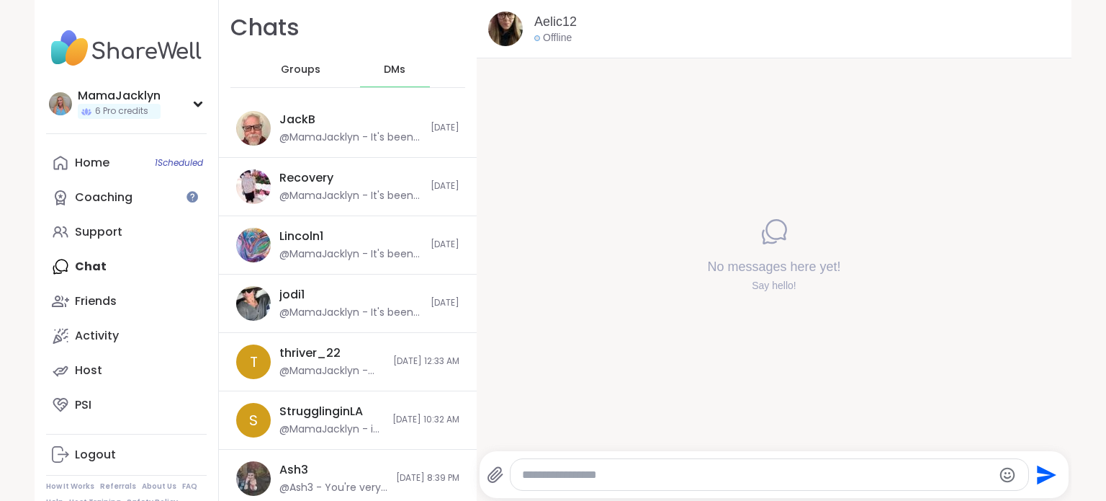
click at [560, 477] on textarea "Type your message" at bounding box center [757, 474] width 470 height 14
paste textarea "**********"
type textarea "**********"
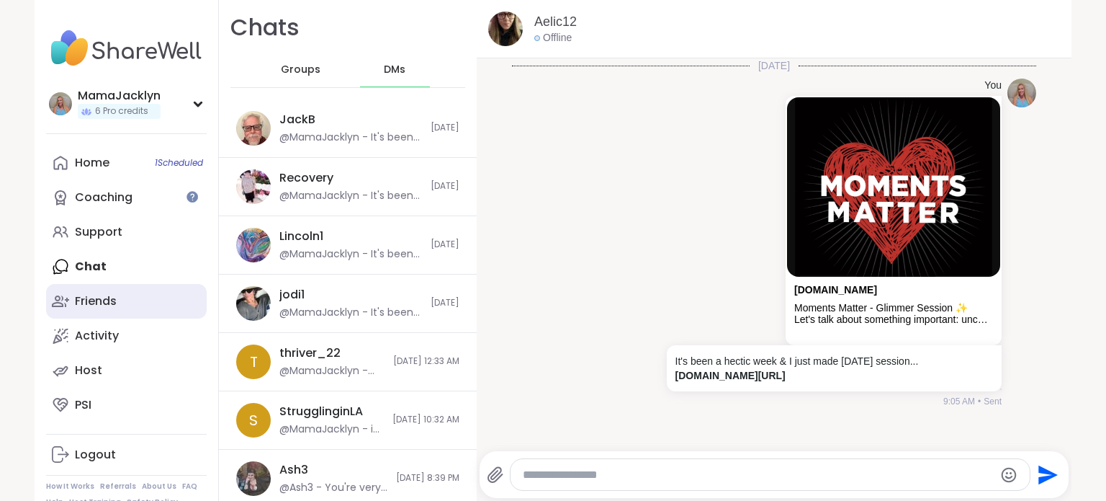
click at [101, 295] on div "Friends" at bounding box center [96, 301] width 42 height 16
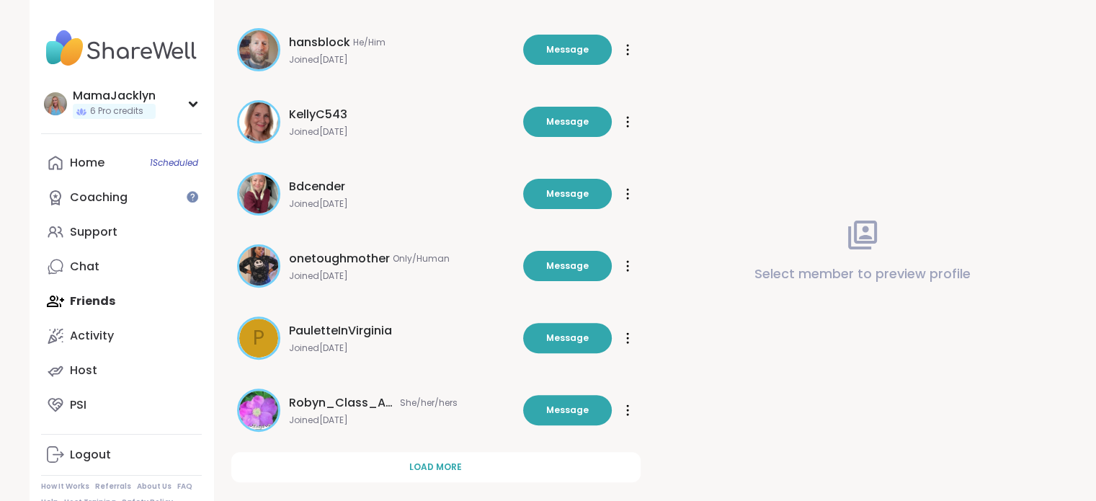
scroll to position [424, 0]
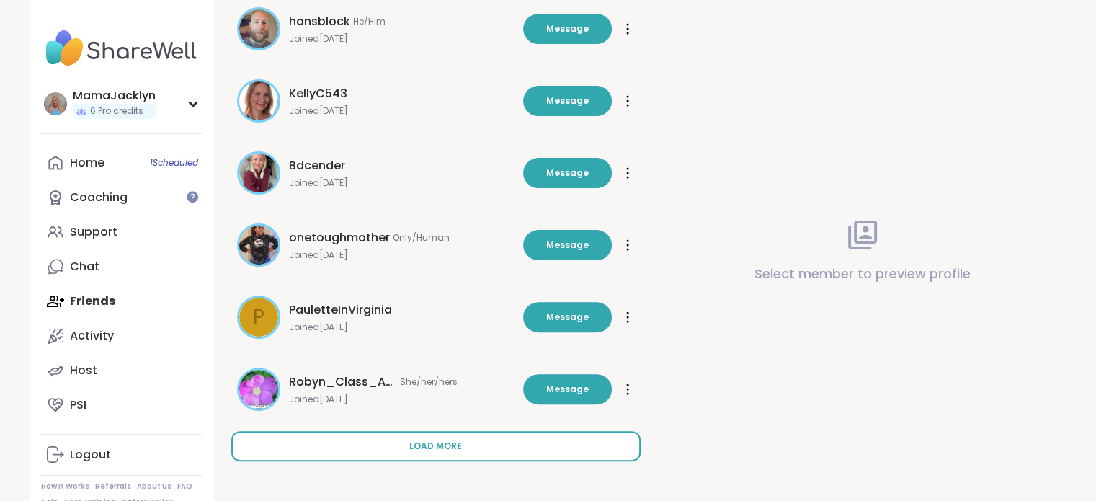
click at [443, 450] on span "Load more" at bounding box center [435, 445] width 53 height 13
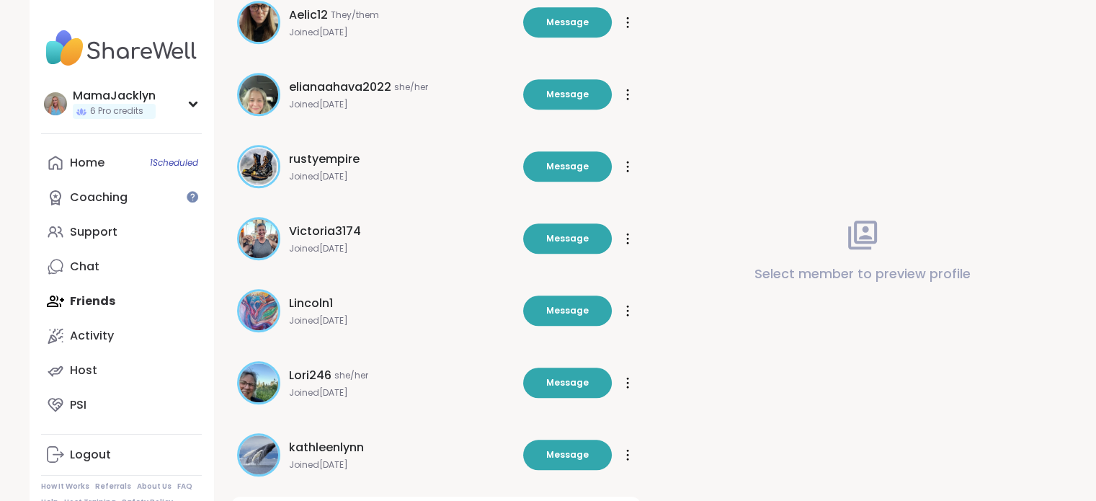
scroll to position [1080, 0]
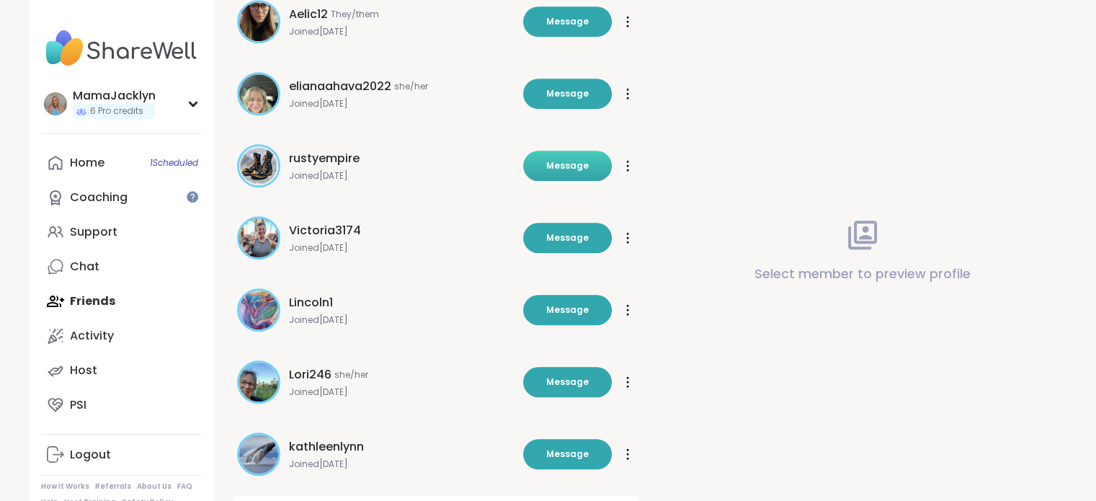
click at [573, 166] on span "Message" at bounding box center [567, 165] width 42 height 13
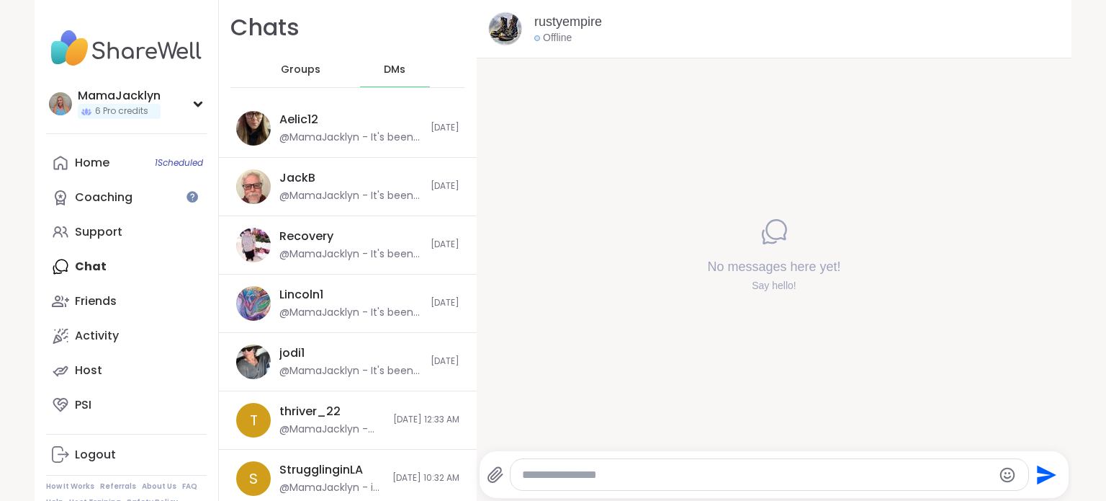
click at [593, 479] on textarea "Type your message" at bounding box center [757, 474] width 470 height 14
paste textarea "**********"
type textarea "**********"
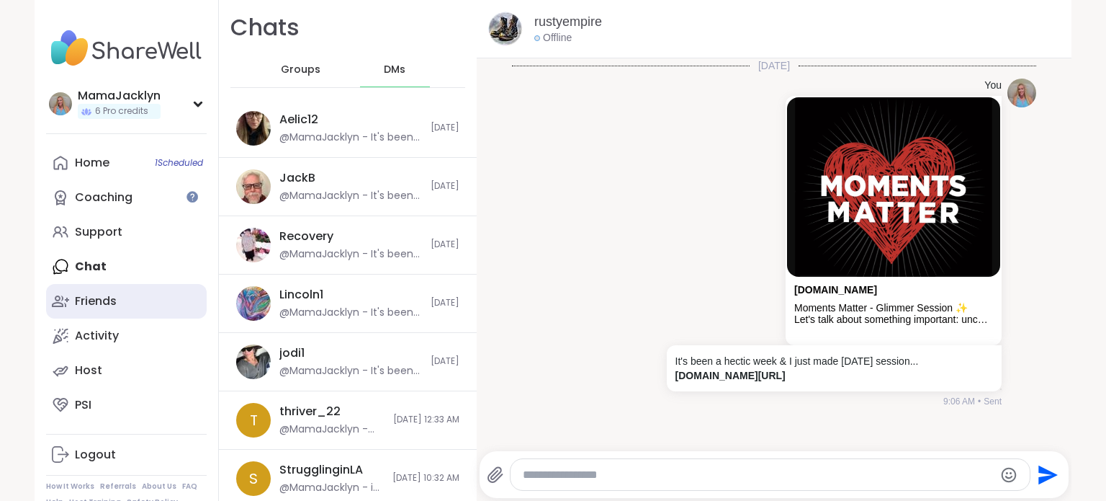
click at [94, 308] on div "Friends" at bounding box center [96, 301] width 42 height 16
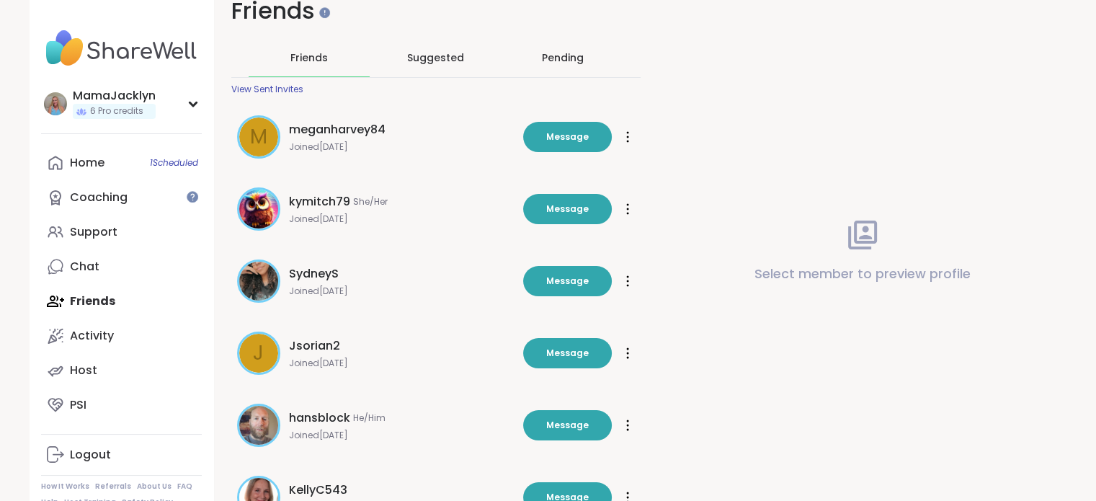
scroll to position [32, 0]
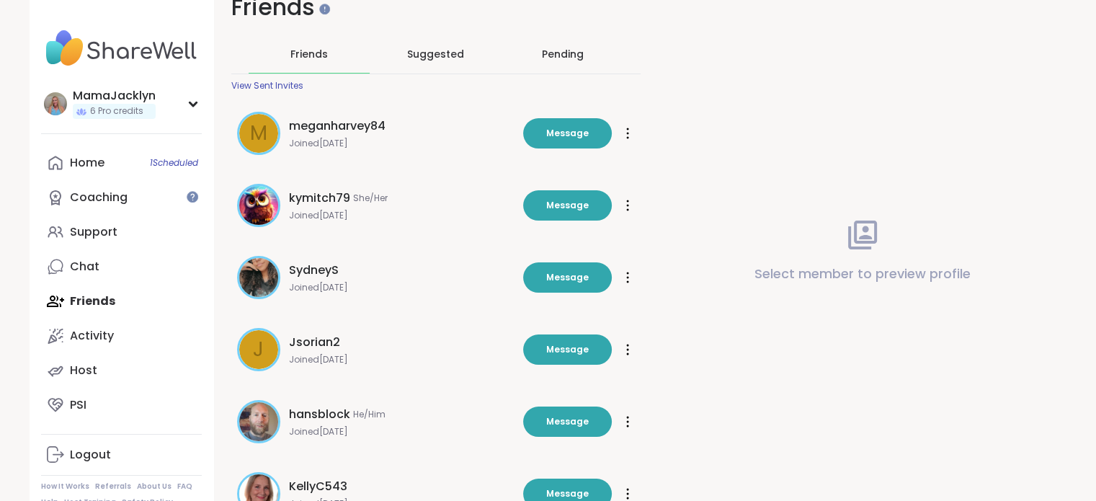
click at [357, 125] on span "meganharvey84" at bounding box center [337, 125] width 97 height 17
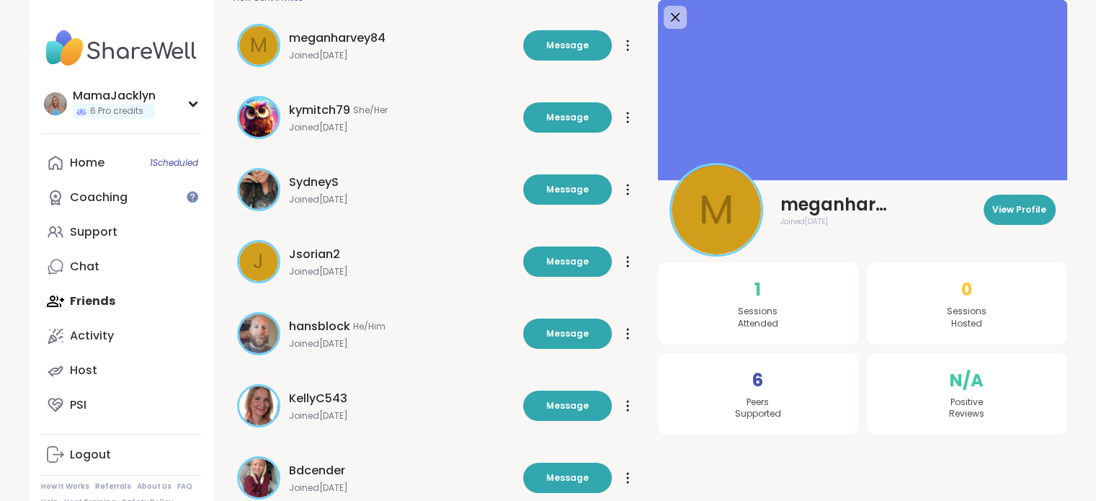
scroll to position [132, 0]
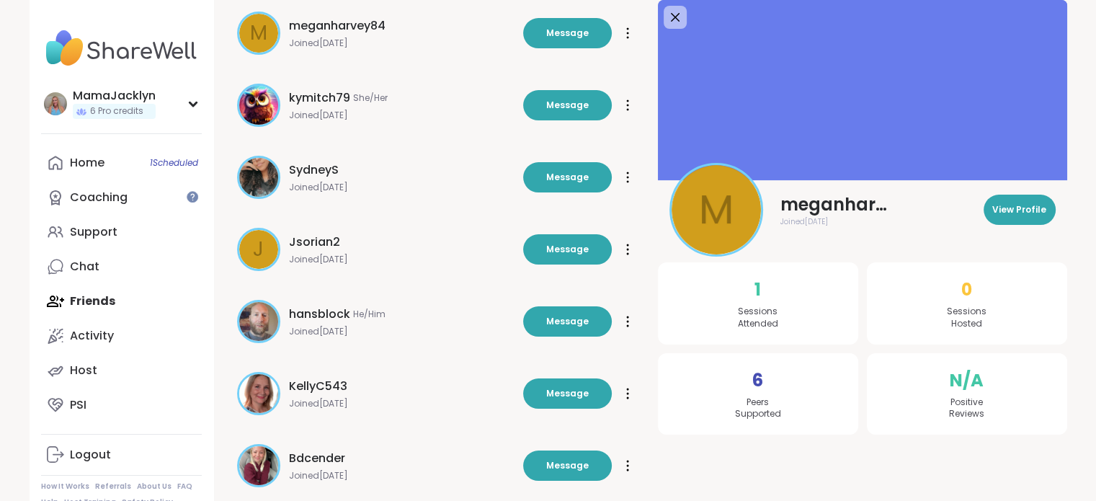
click at [320, 238] on span "Jsorian2" at bounding box center [314, 241] width 51 height 17
click at [322, 168] on span "SydneyS" at bounding box center [314, 169] width 50 height 17
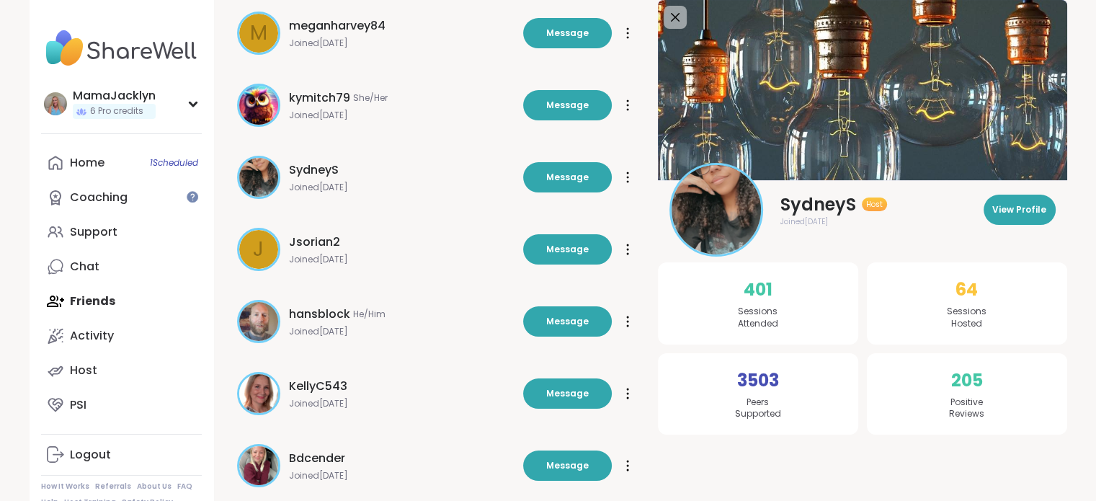
click at [326, 94] on span "kymitch79" at bounding box center [319, 97] width 61 height 17
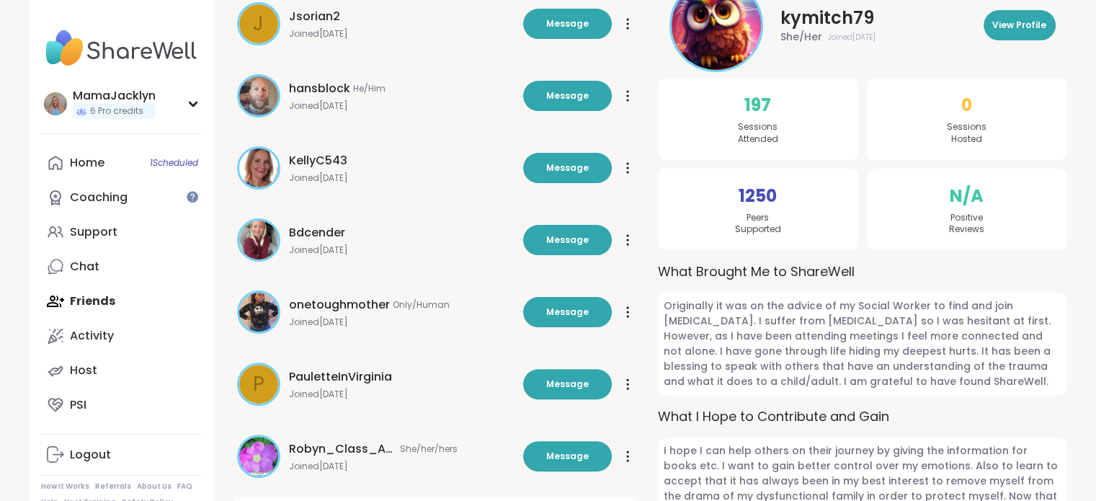
scroll to position [358, 0]
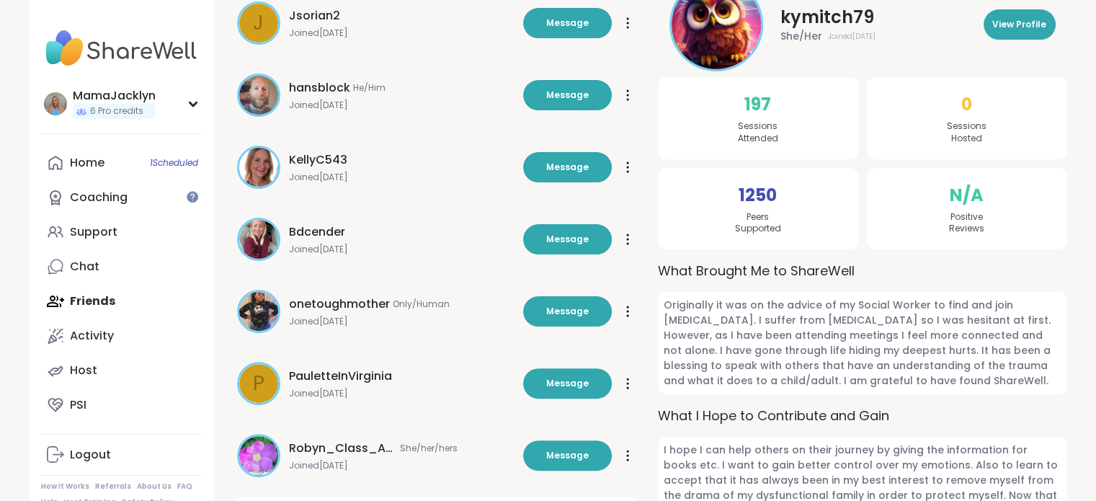
click at [311, 232] on span "Bdcender" at bounding box center [317, 231] width 56 height 17
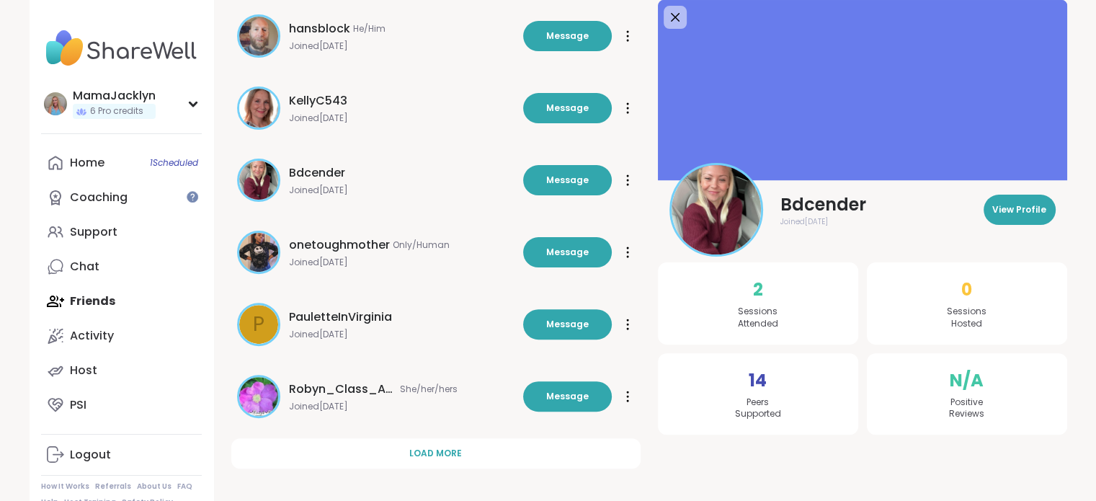
scroll to position [424, 0]
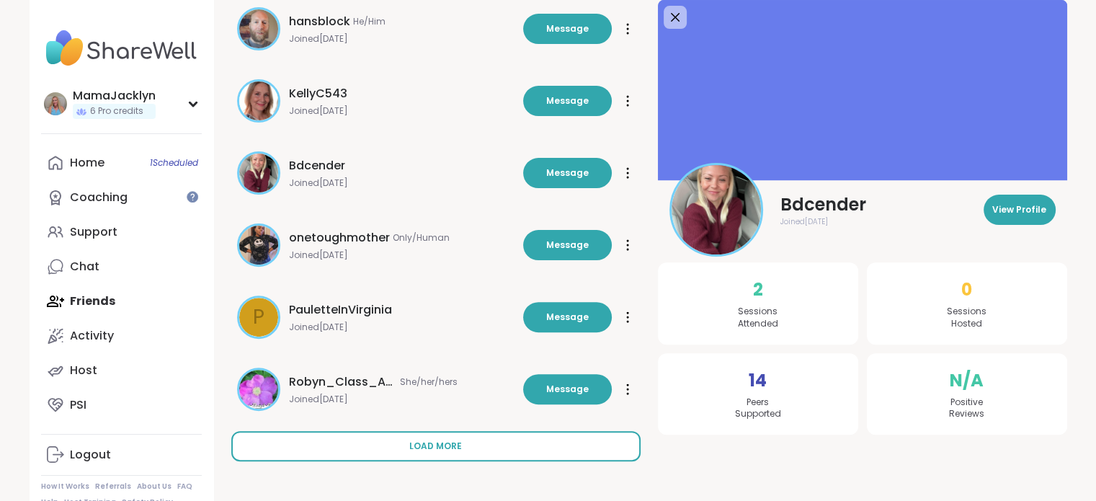
click at [411, 444] on span "Load more" at bounding box center [435, 445] width 53 height 13
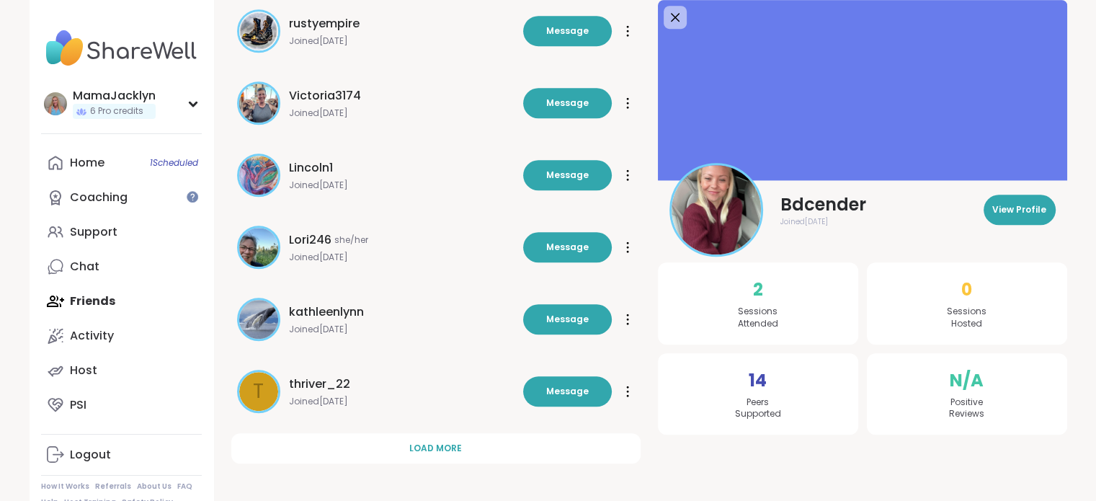
scroll to position [1145, 0]
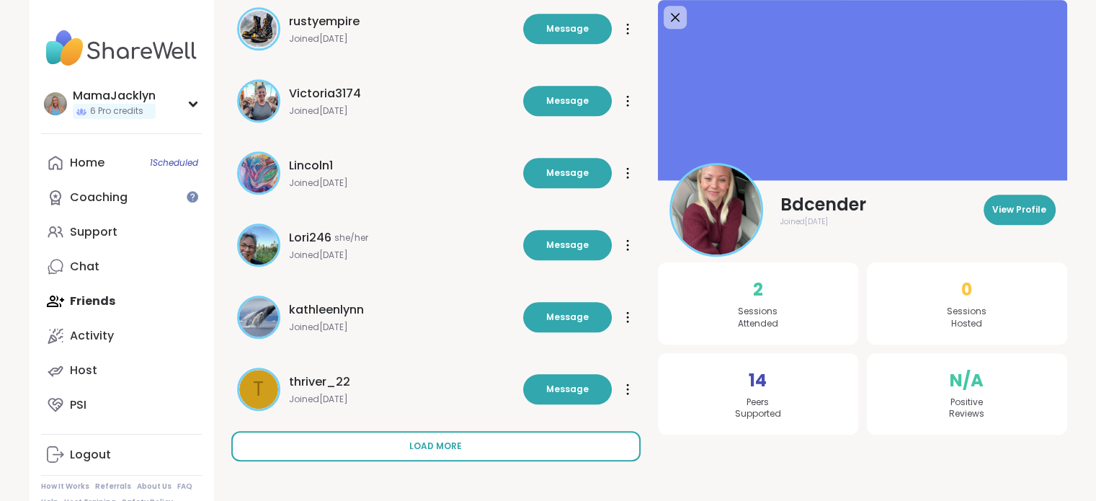
click at [433, 444] on span "Load more" at bounding box center [435, 445] width 53 height 13
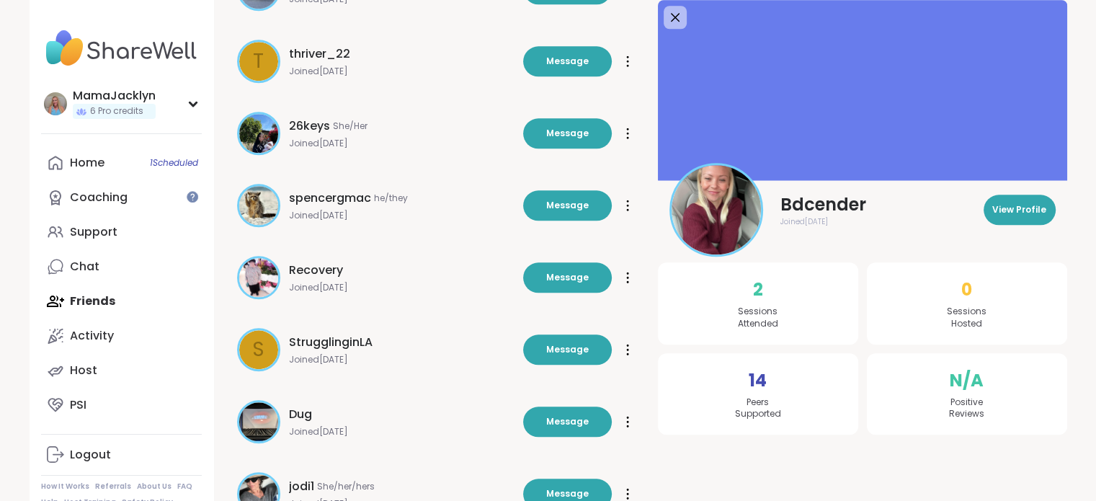
scroll to position [1475, 0]
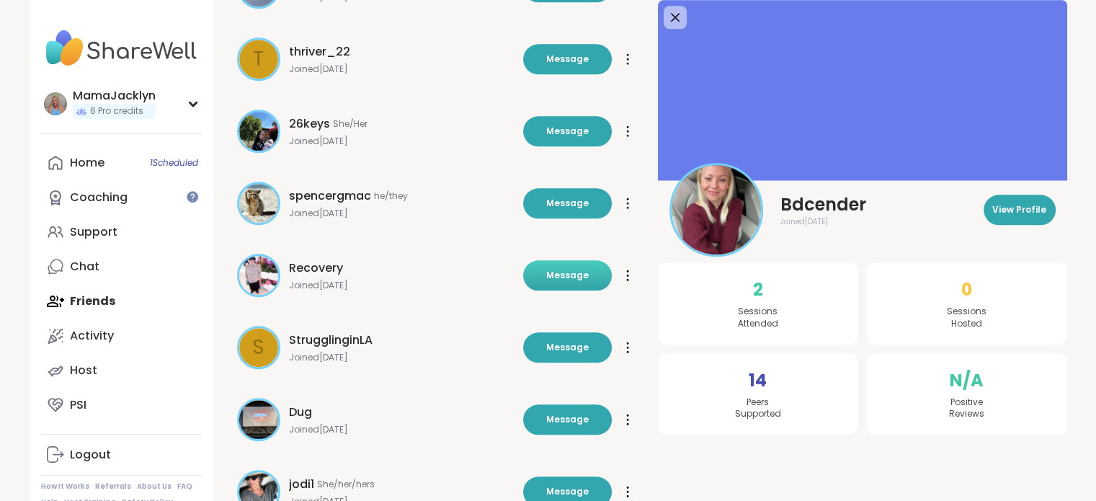
click at [569, 276] on span "Message" at bounding box center [567, 275] width 42 height 13
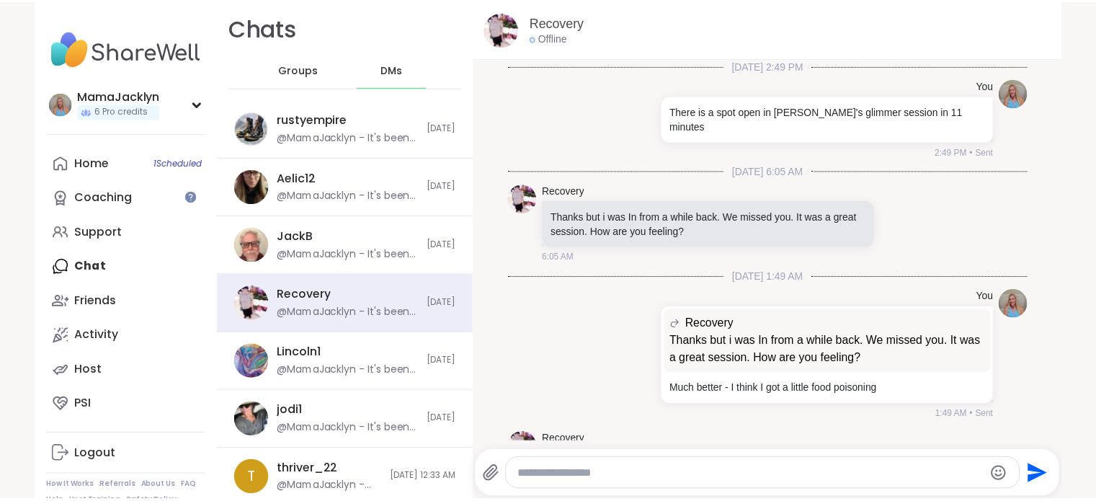
scroll to position [4484, 0]
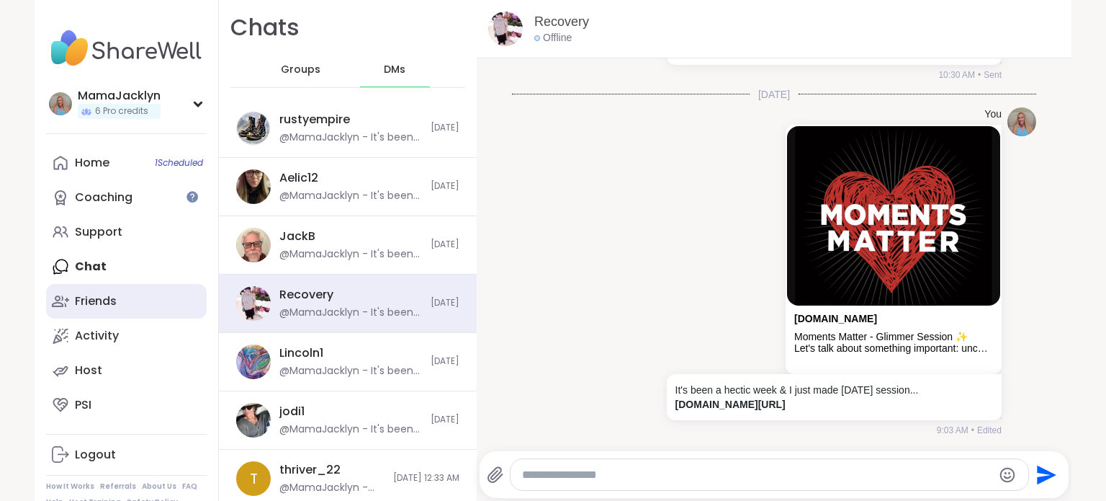
click at [103, 296] on div "Friends" at bounding box center [96, 301] width 42 height 16
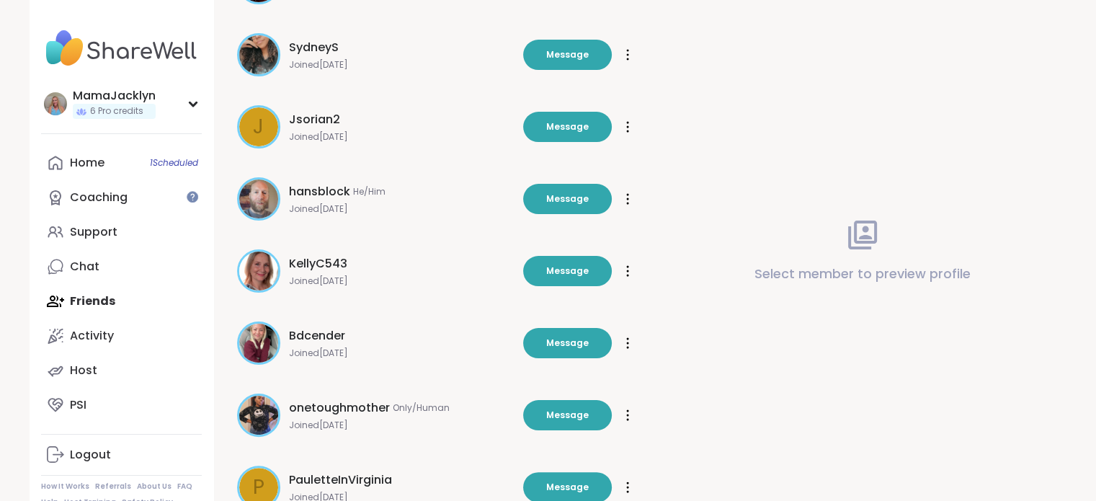
scroll to position [424, 0]
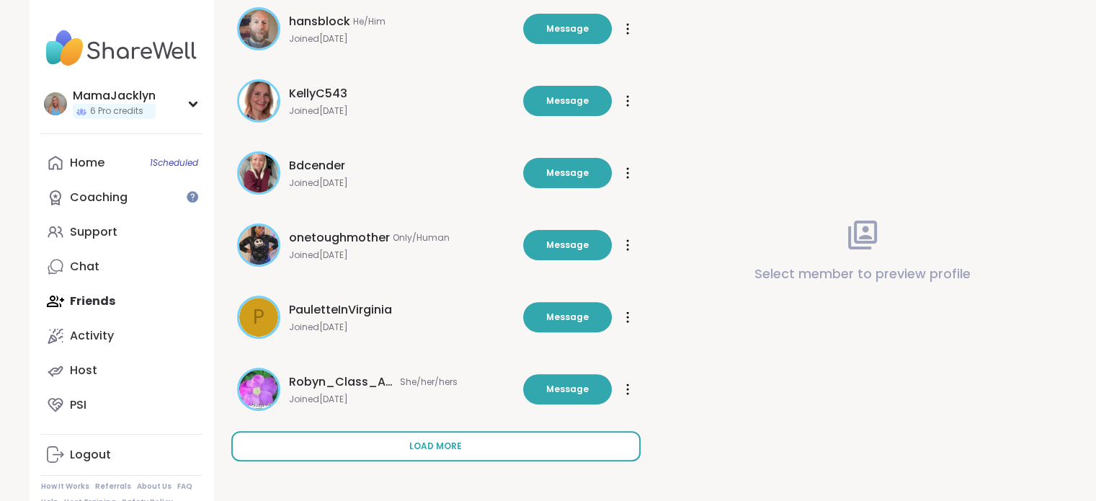
click at [422, 439] on span "Load more" at bounding box center [435, 445] width 53 height 13
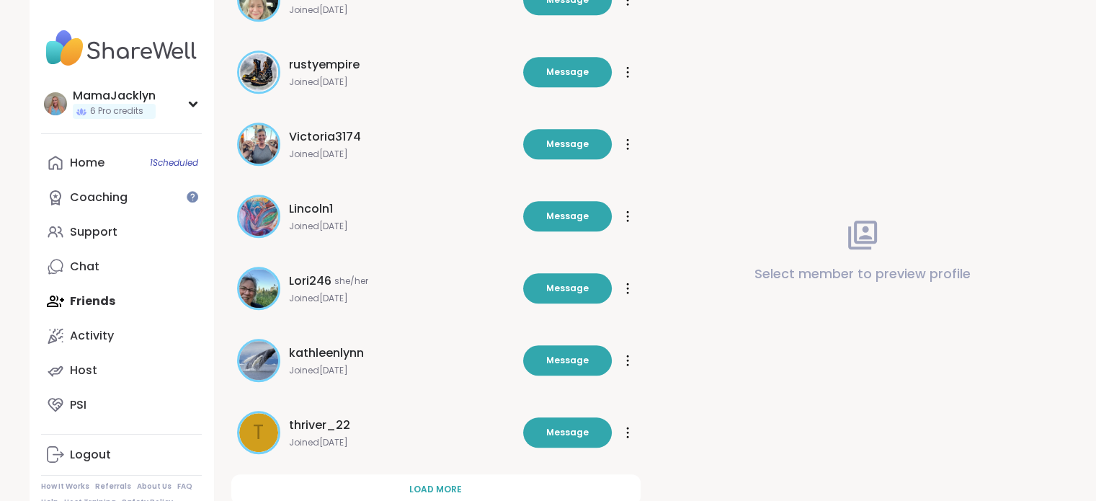
scroll to position [1145, 0]
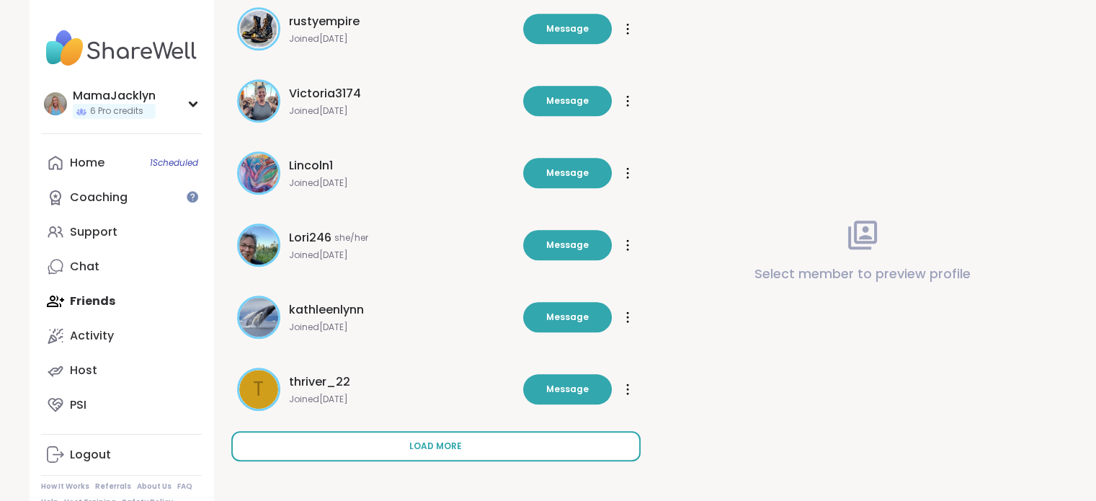
click at [428, 442] on span "Load more" at bounding box center [435, 445] width 53 height 13
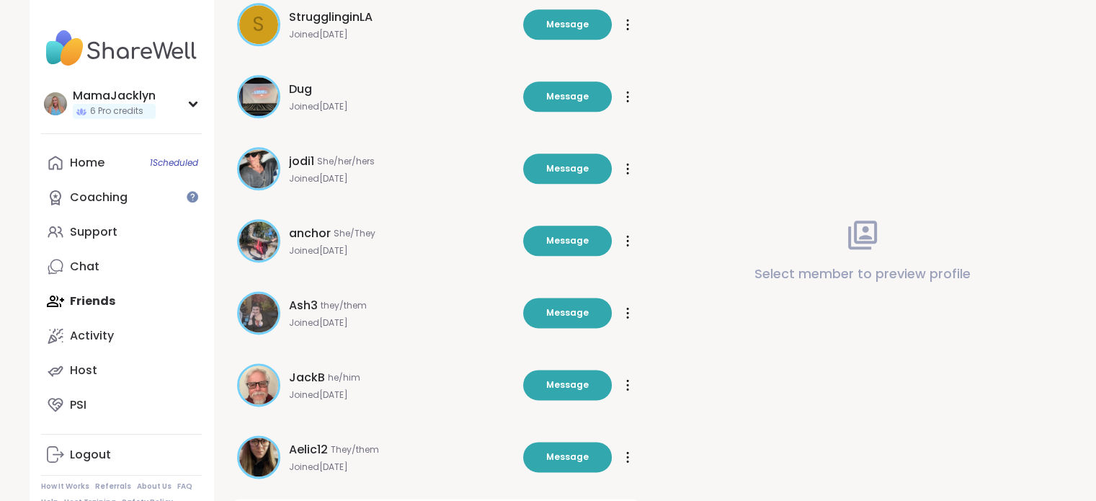
scroll to position [1865, 0]
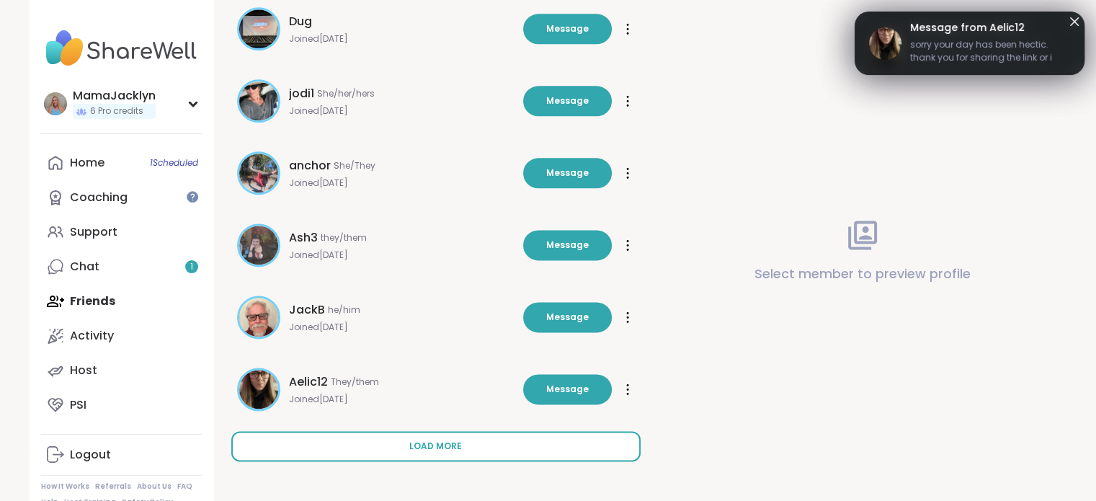
click at [444, 443] on span "Load more" at bounding box center [435, 445] width 53 height 13
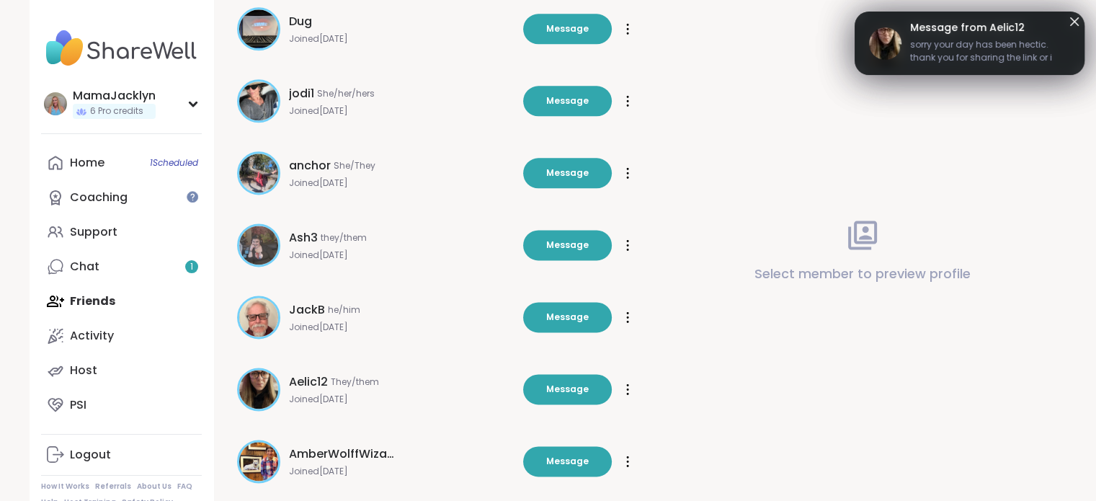
scroll to position [1895, 0]
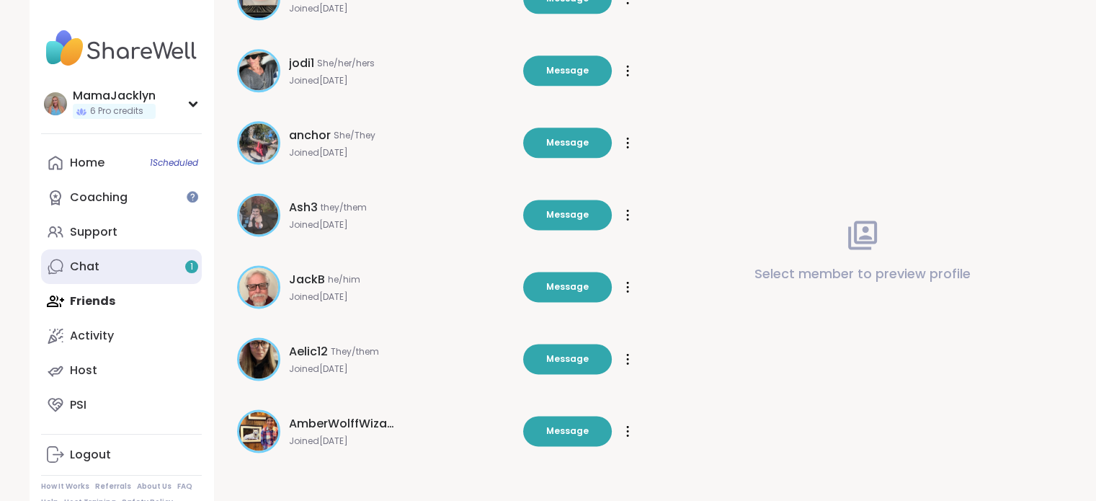
click at [163, 268] on link "Chat 1" at bounding box center [121, 266] width 161 height 35
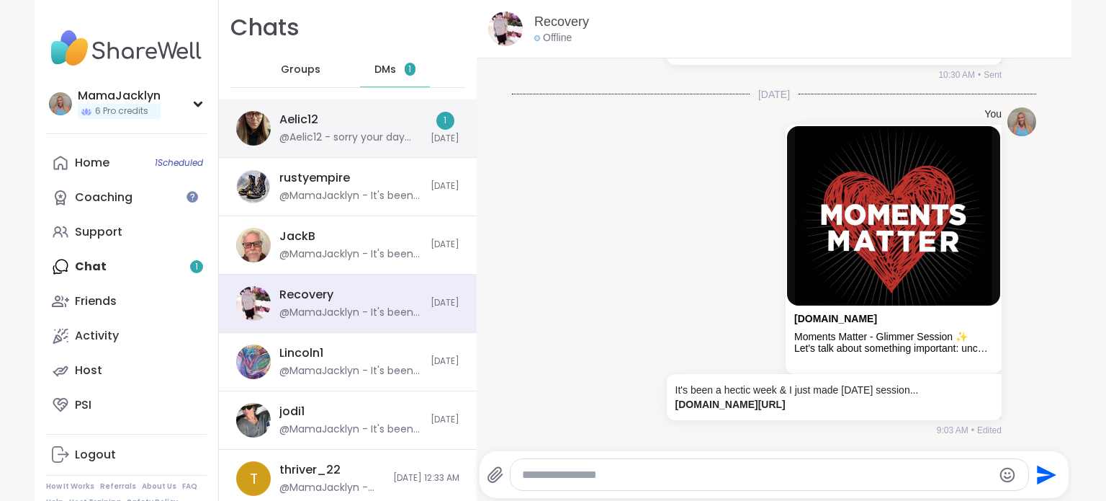
click at [362, 125] on div "Aelic12 @Aelic12 - sorry your day has been hectic. thank you for sharing the li…" at bounding box center [350, 128] width 143 height 33
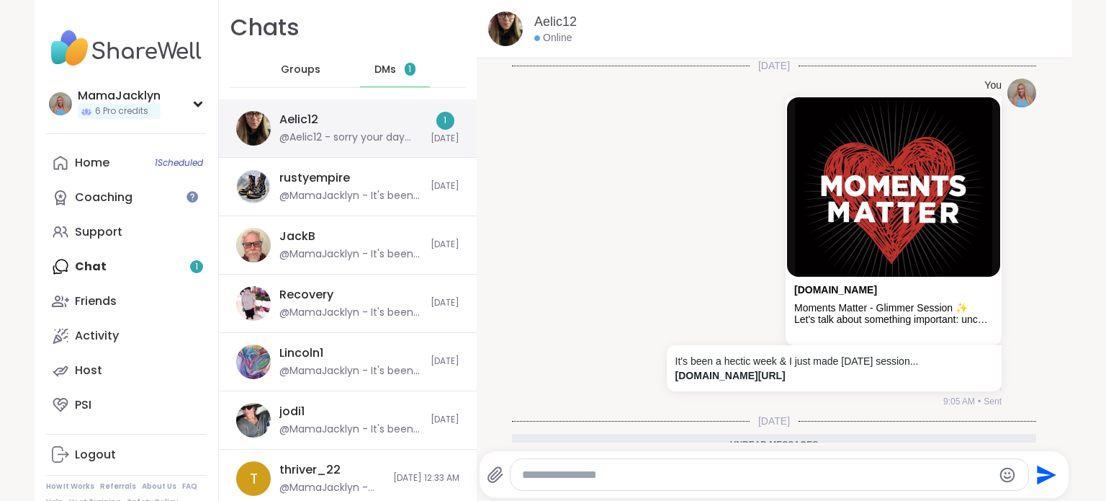
scroll to position [139, 0]
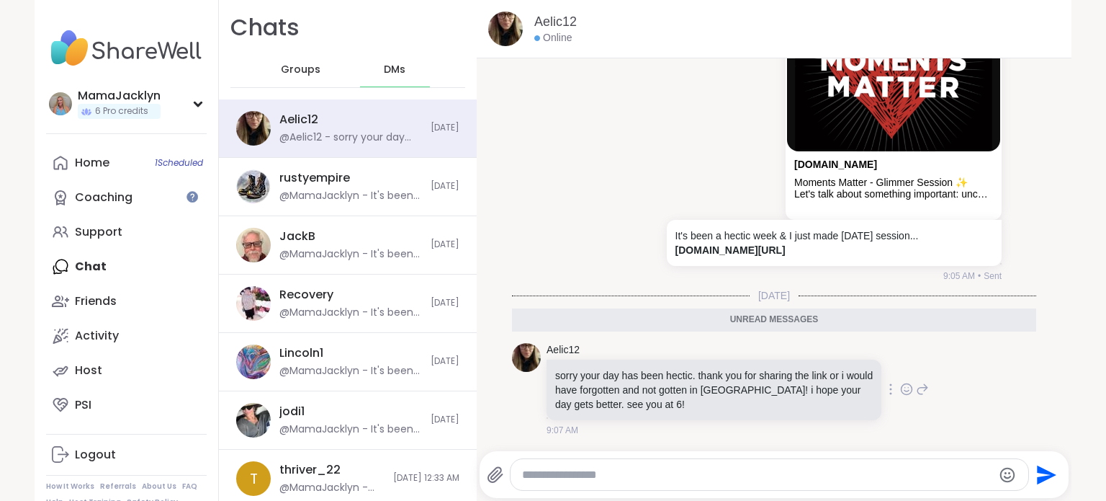
click at [900, 387] on icon at bounding box center [906, 389] width 13 height 14
click at [778, 370] on button "Select Reaction: Heart" at bounding box center [792, 366] width 29 height 29
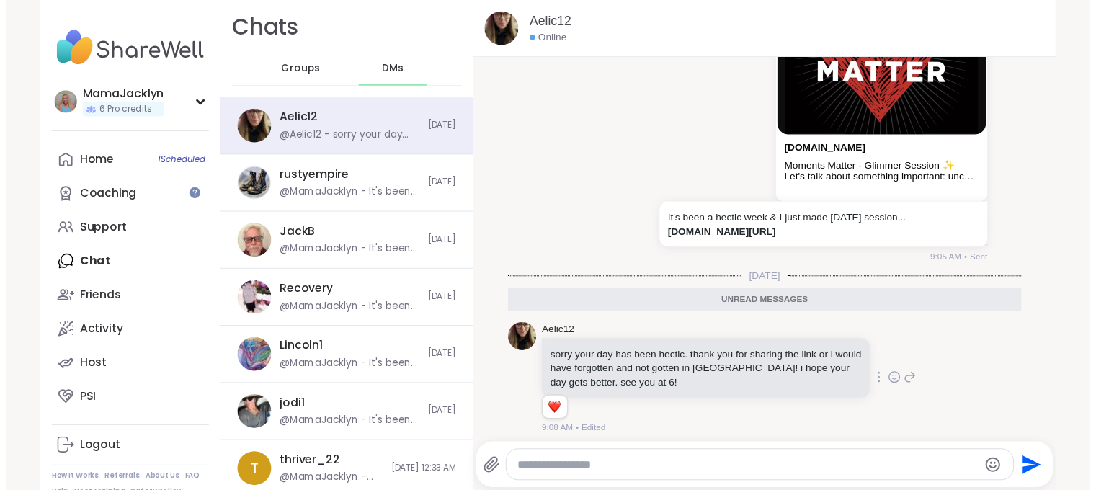
scroll to position [159, 0]
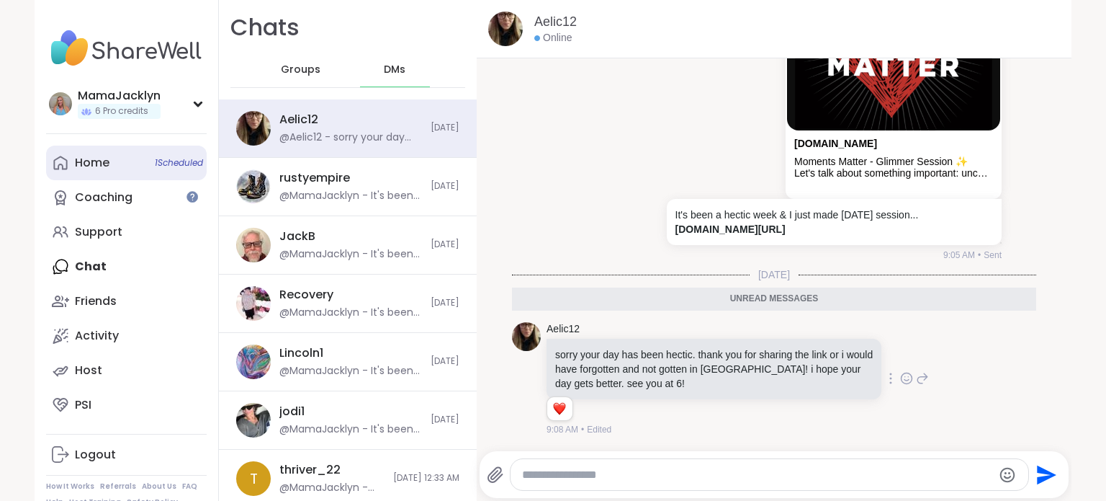
click at [75, 170] on div "Home 1 Scheduled" at bounding box center [92, 163] width 35 height 16
